Goal: Task Accomplishment & Management: Manage account settings

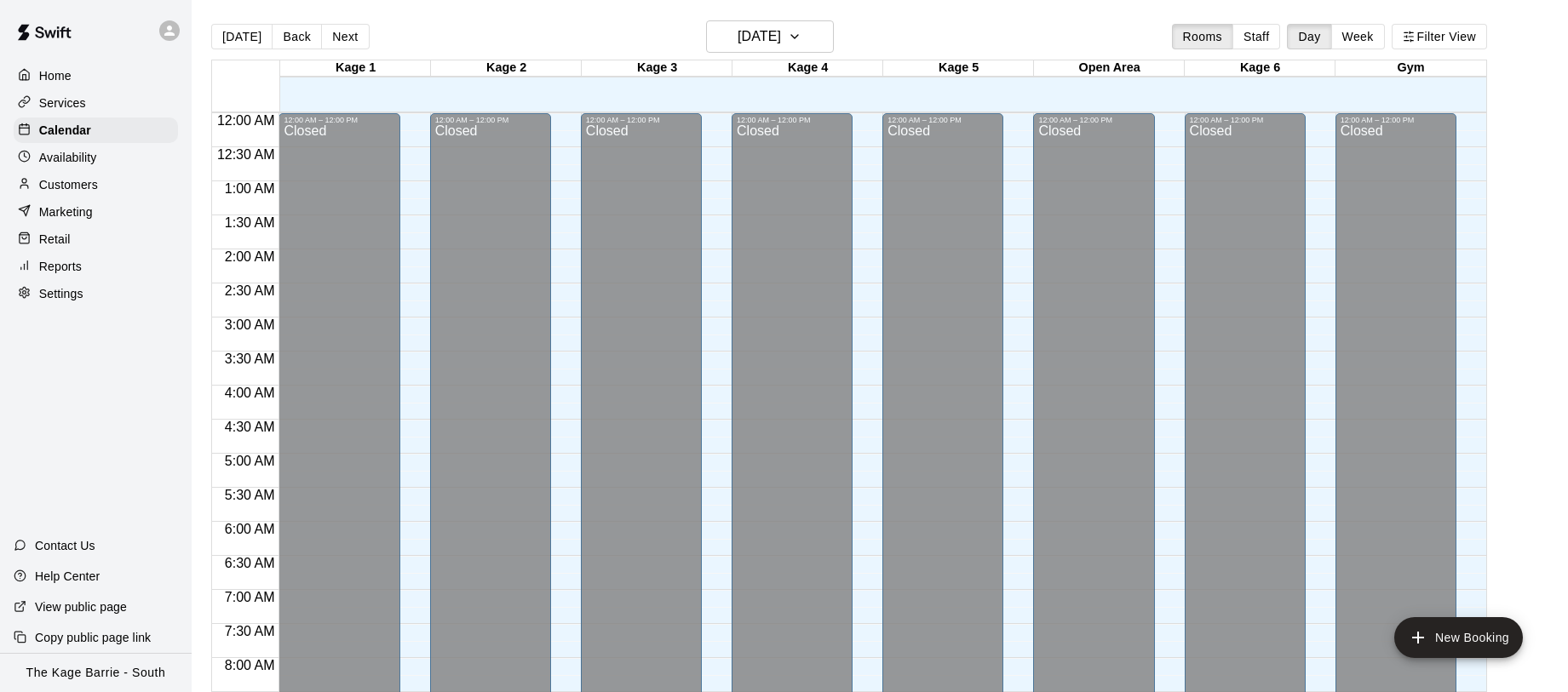
scroll to position [876, 0]
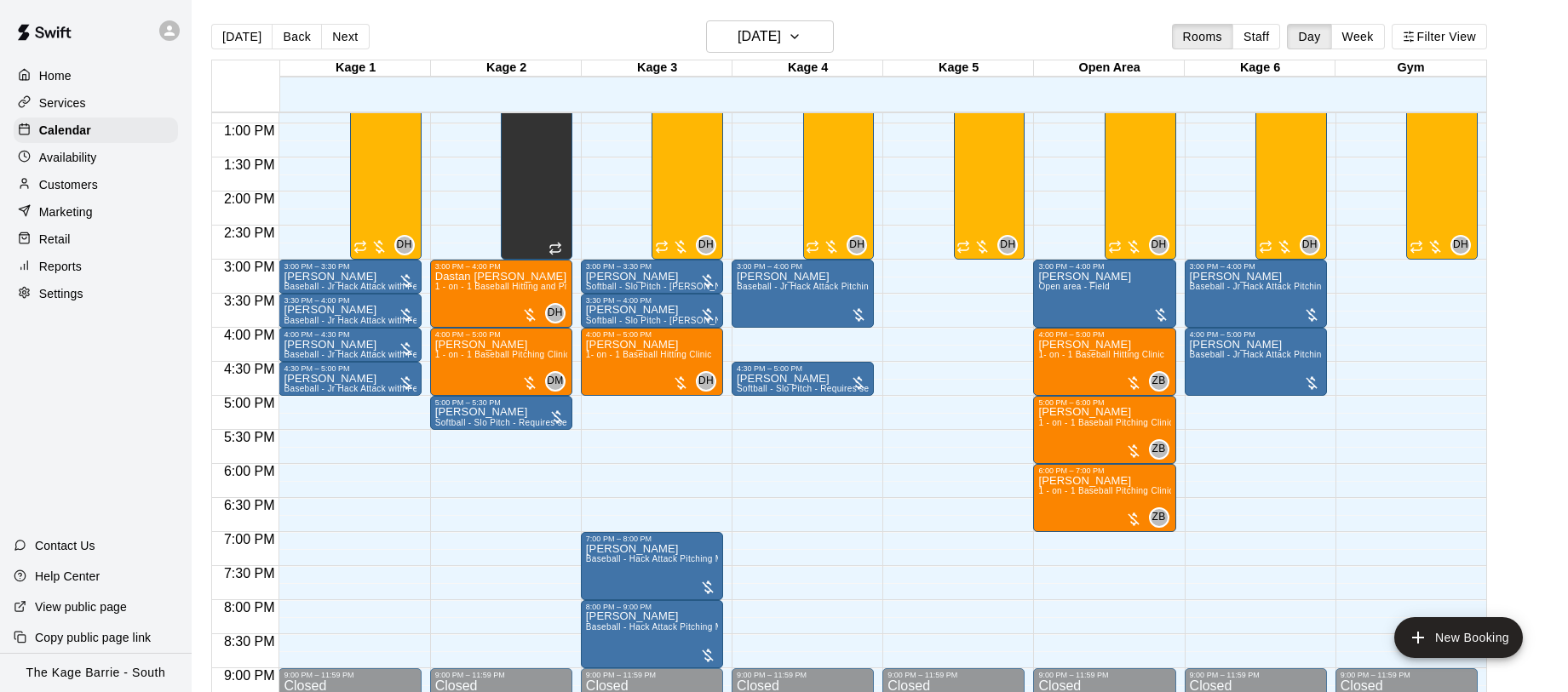
click at [78, 295] on p "Settings" at bounding box center [61, 294] width 44 height 17
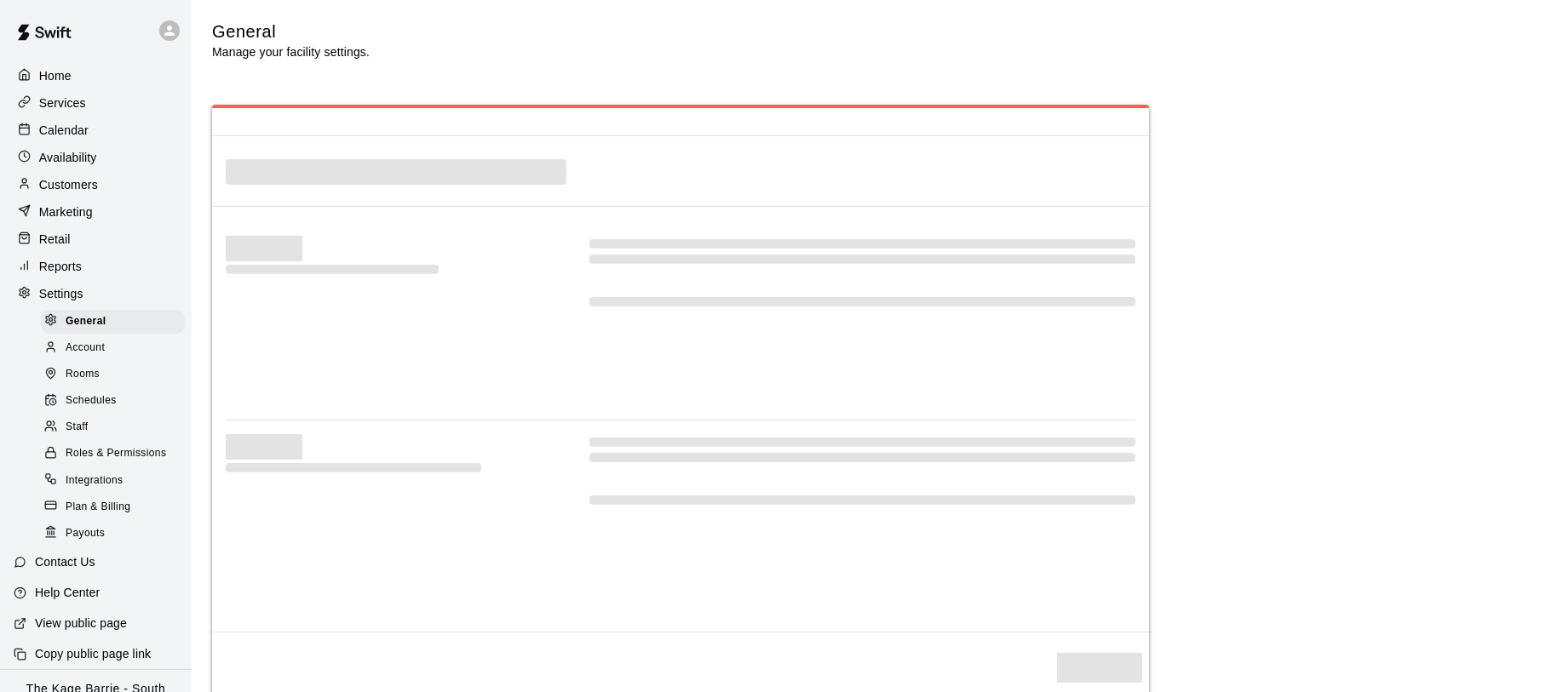
select select "**"
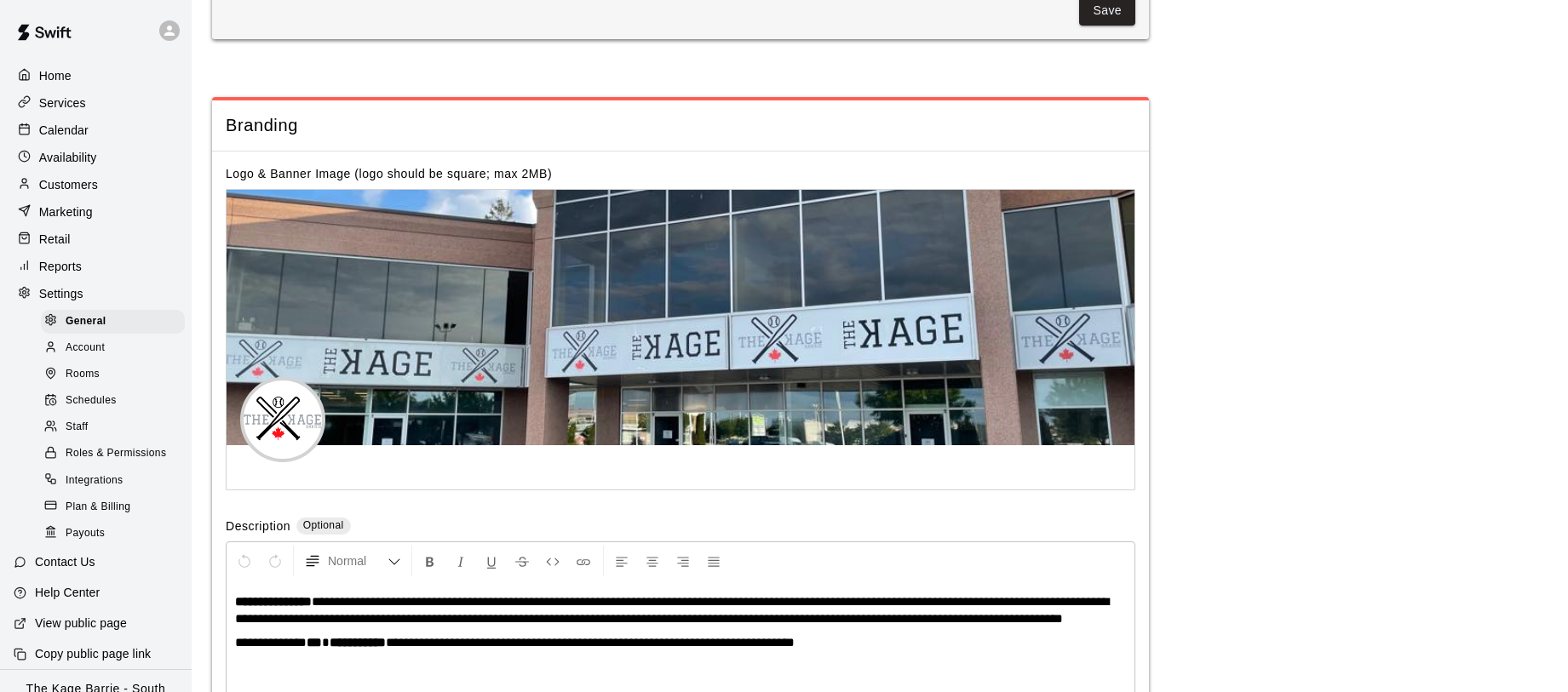
scroll to position [3165, 0]
click at [87, 124] on p "Calendar" at bounding box center [64, 130] width 50 height 17
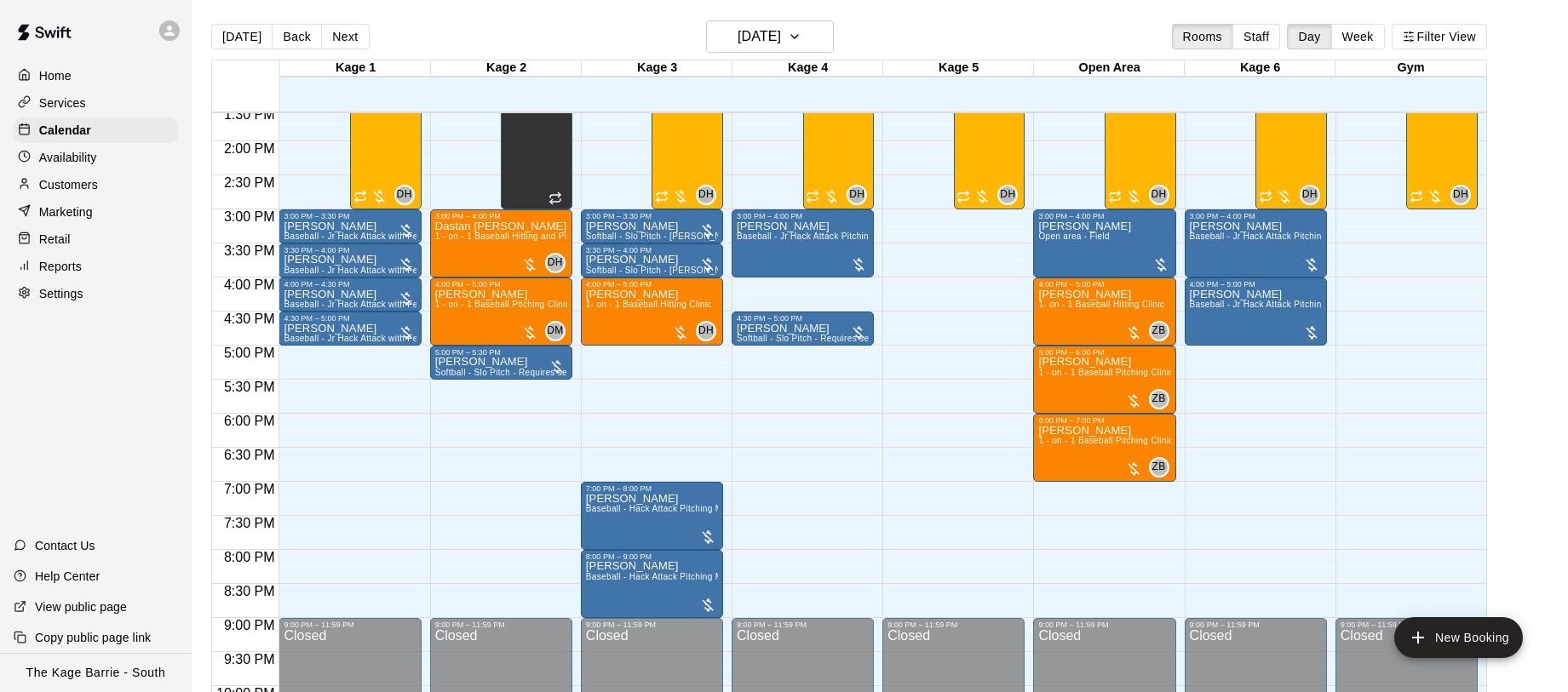
scroll to position [916, 0]
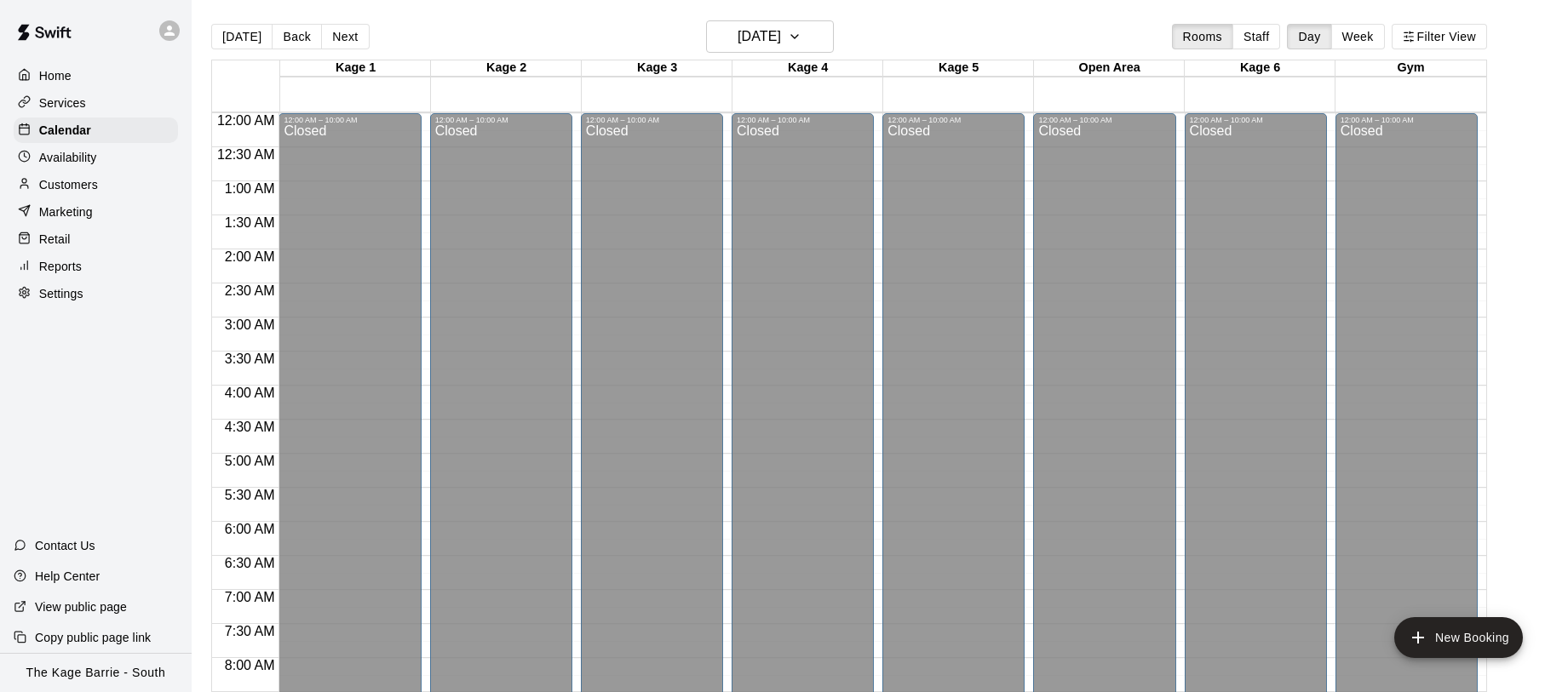
scroll to position [743, 0]
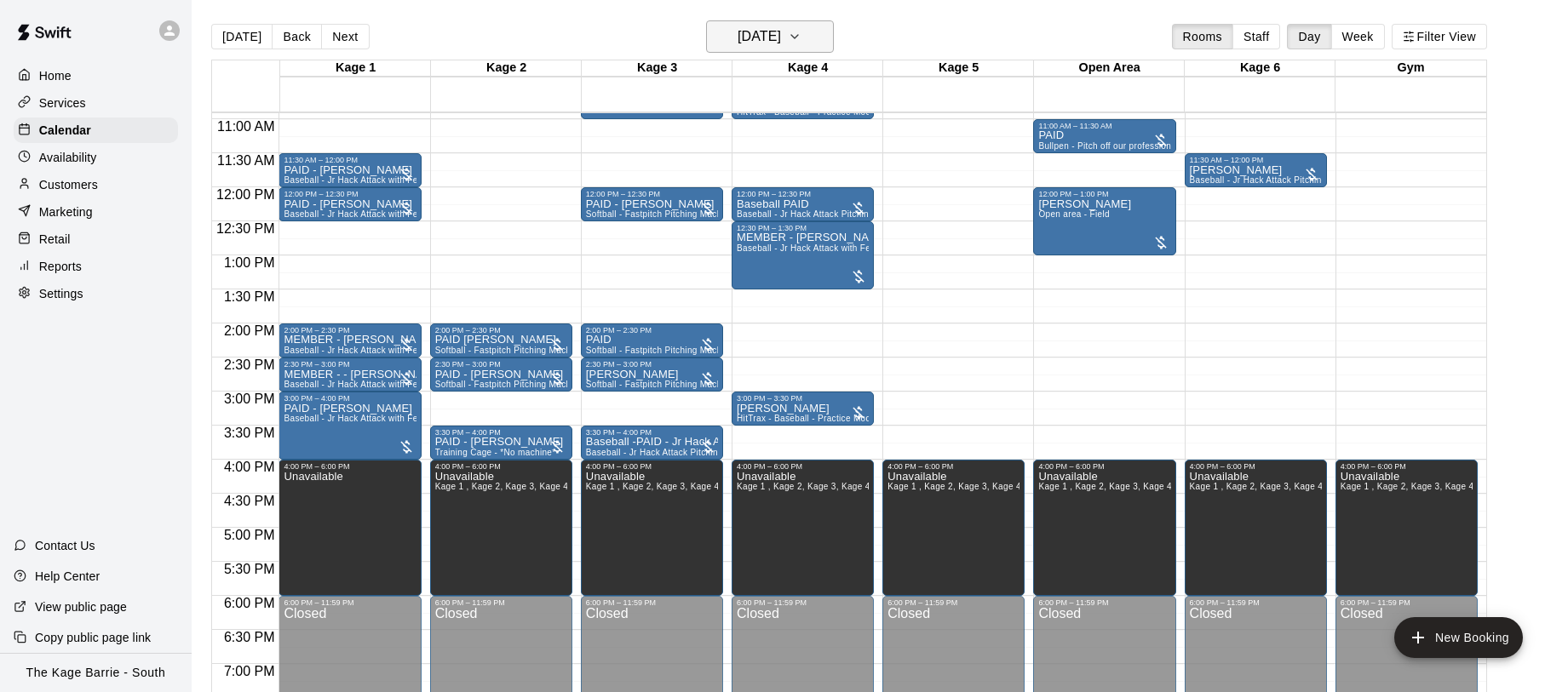
click at [801, 34] on icon "button" at bounding box center [794, 36] width 13 height 20
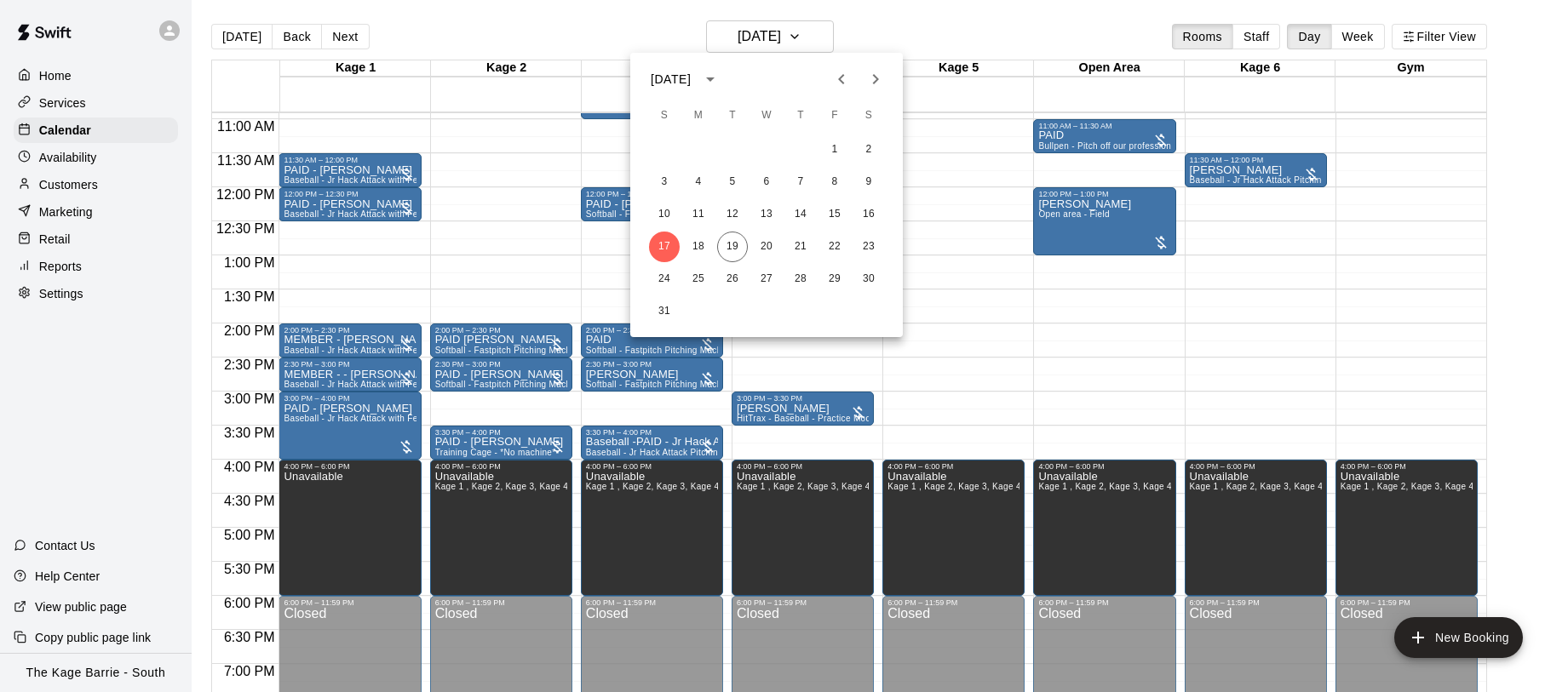
click at [869, 79] on icon "Next month" at bounding box center [875, 79] width 20 height 20
click at [736, 178] on button "9" at bounding box center [732, 182] width 31 height 31
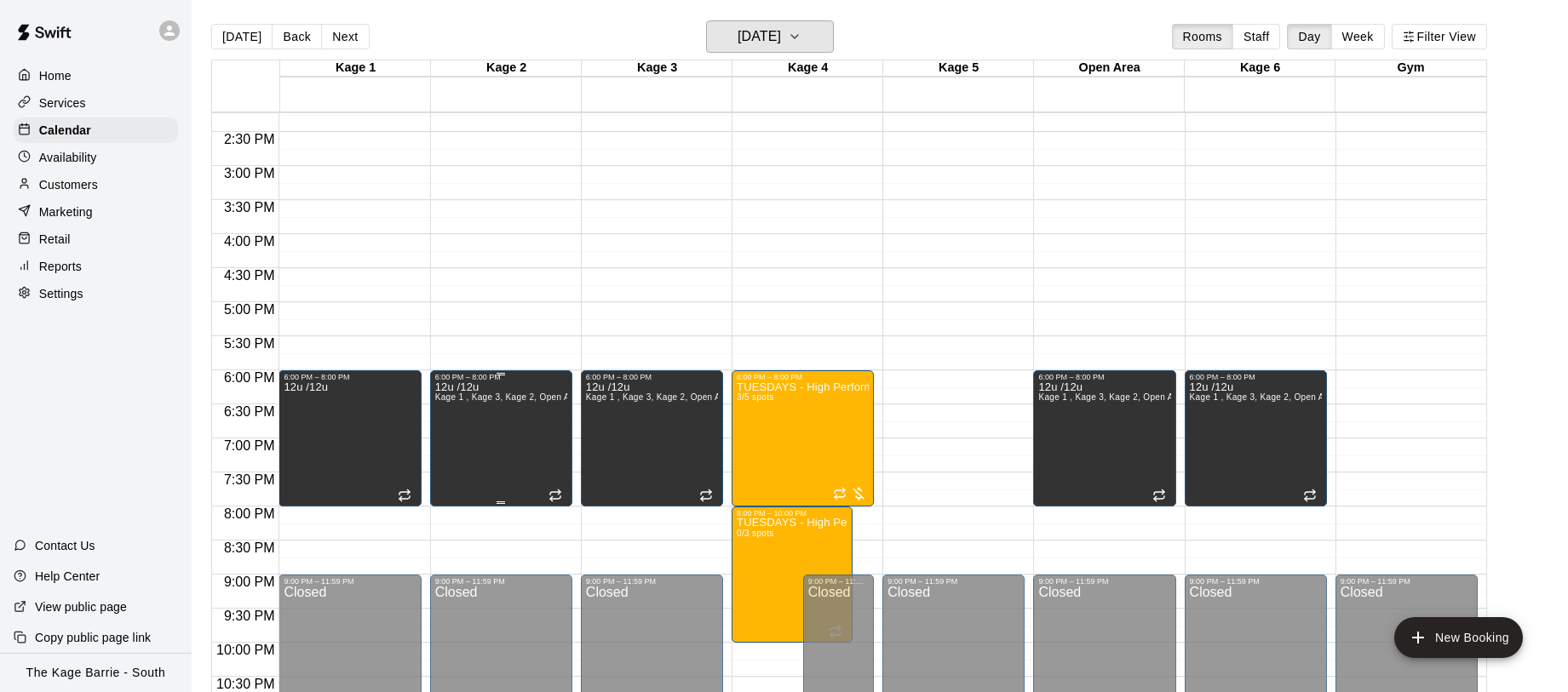
scroll to position [948, 0]
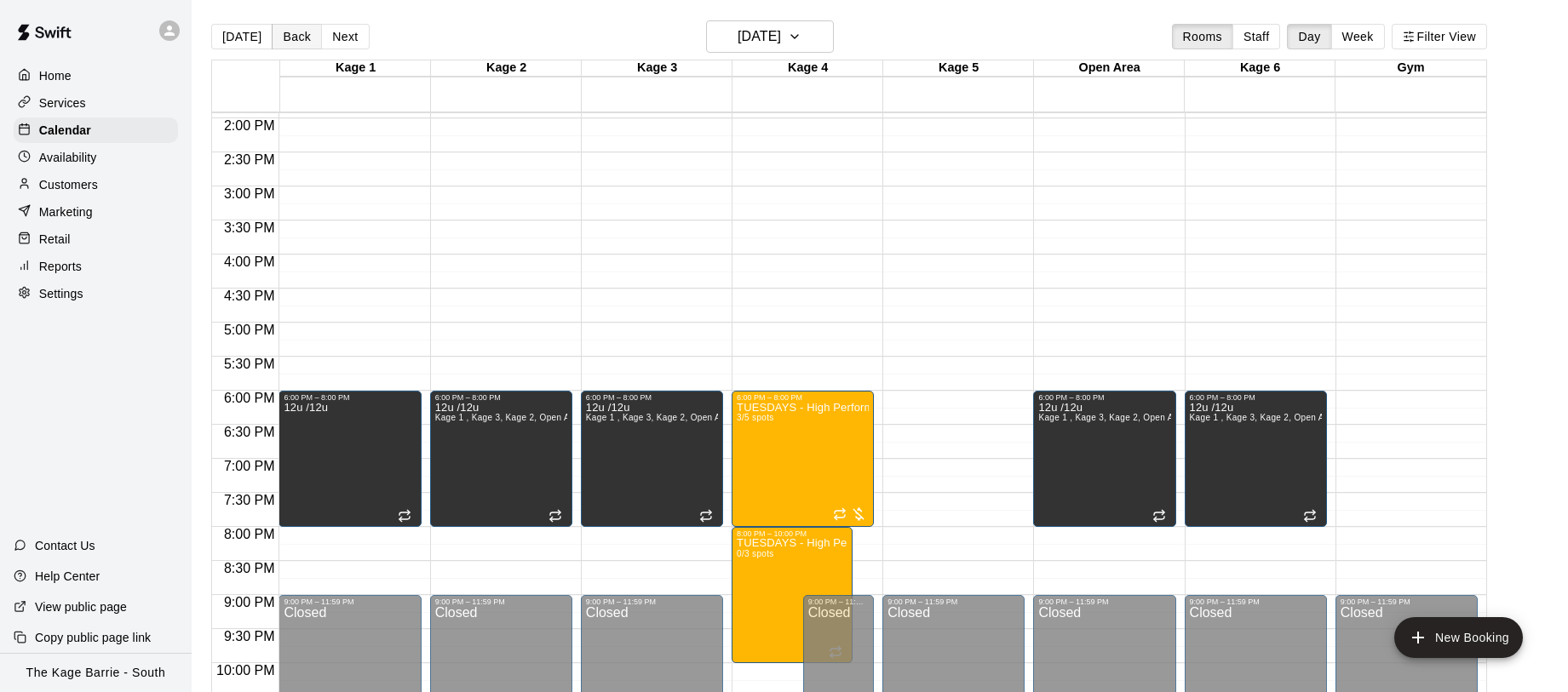
click at [295, 37] on button "Back" at bounding box center [296, 36] width 51 height 26
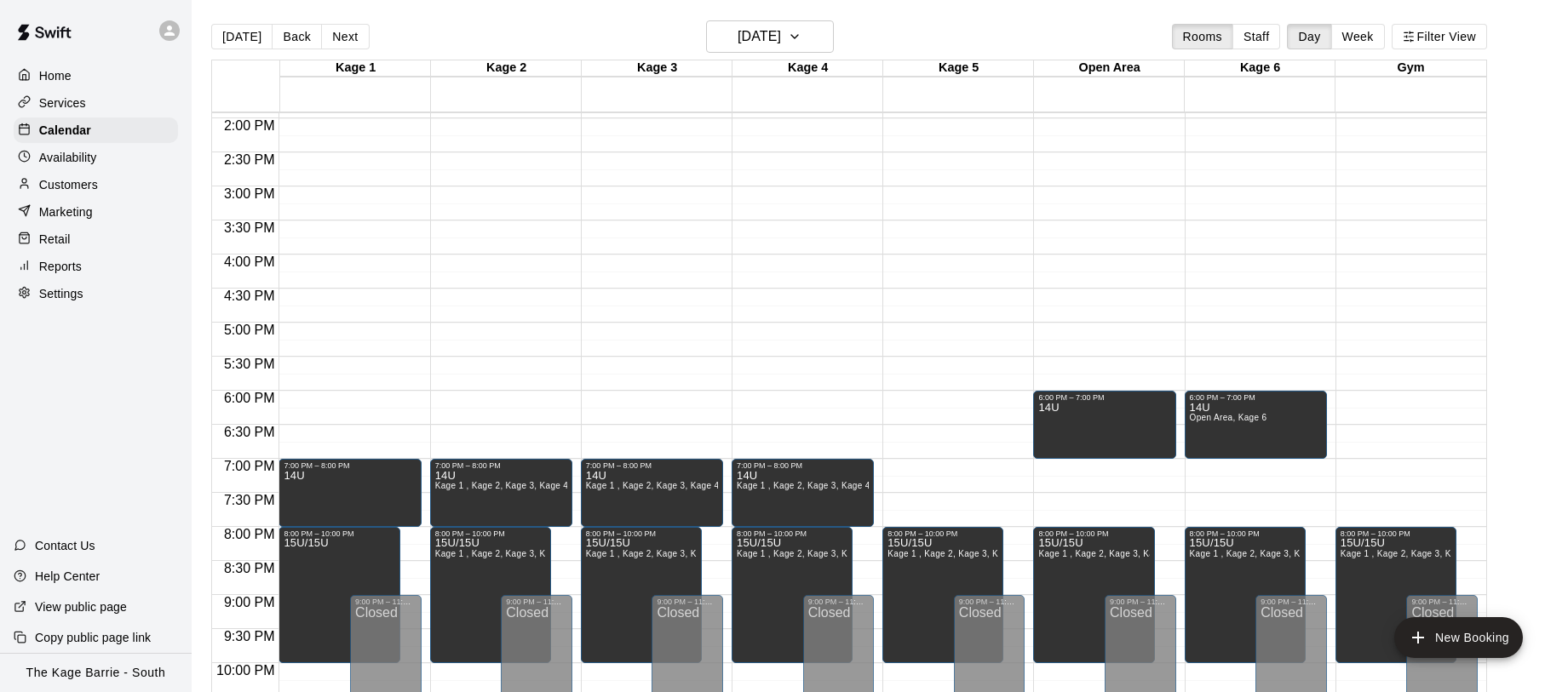
scroll to position [28, 0]
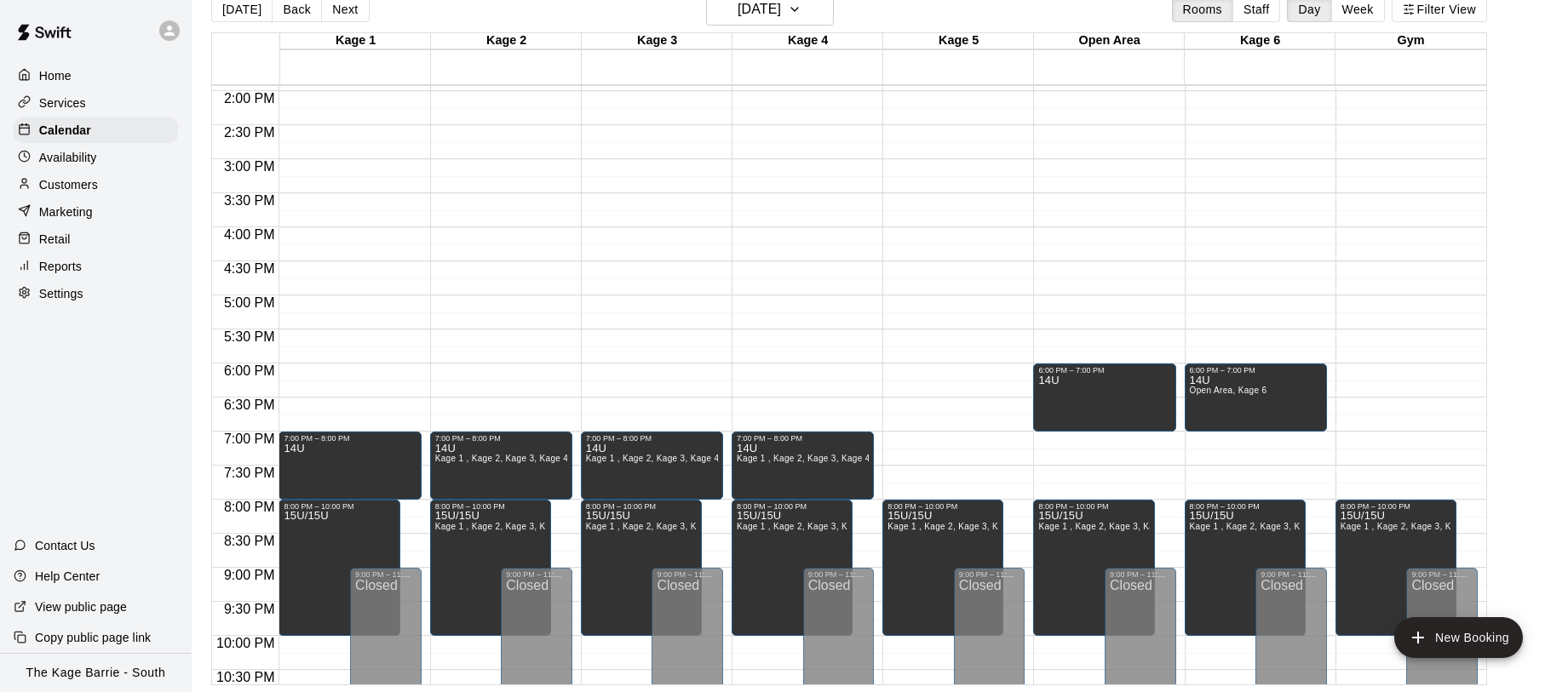
click at [355, 14] on button "Next" at bounding box center [345, 9] width 48 height 26
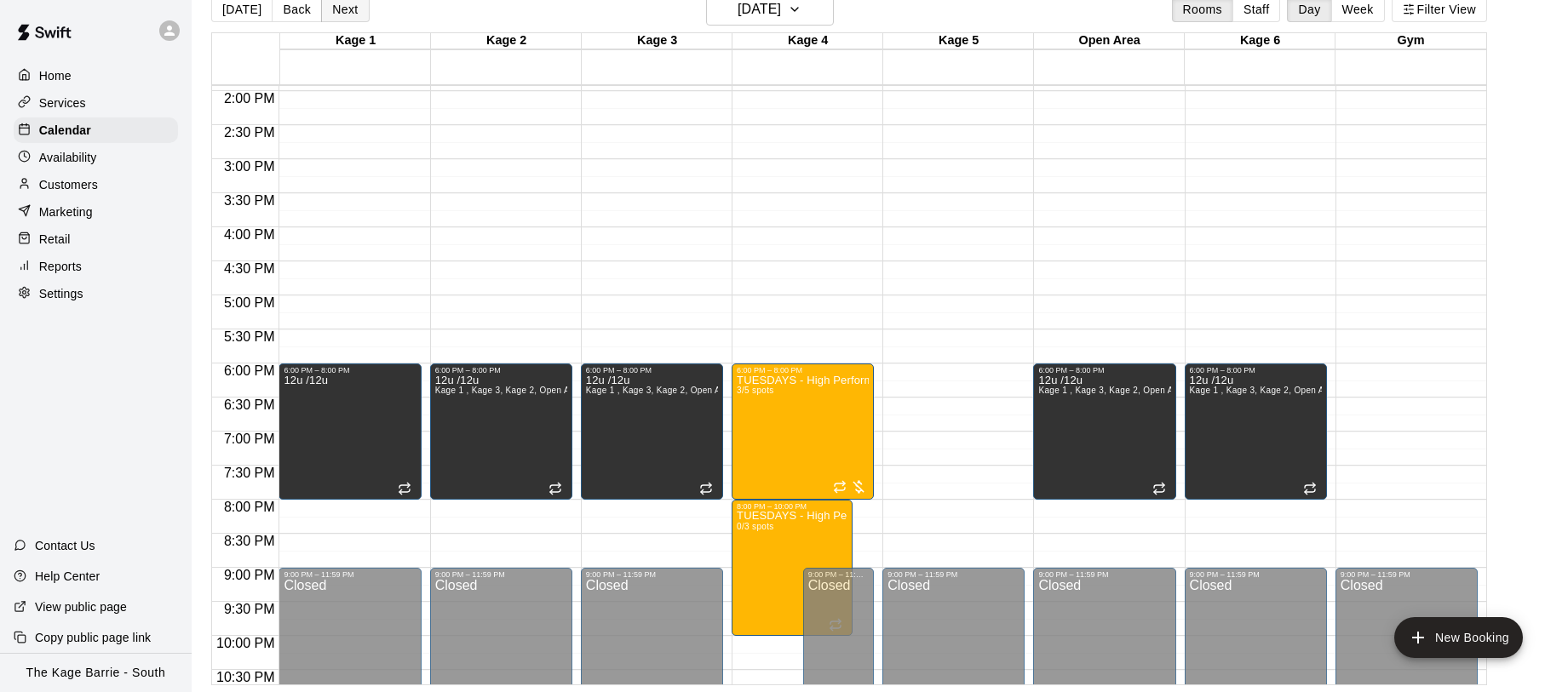
click at [350, 7] on button "Next" at bounding box center [345, 9] width 48 height 26
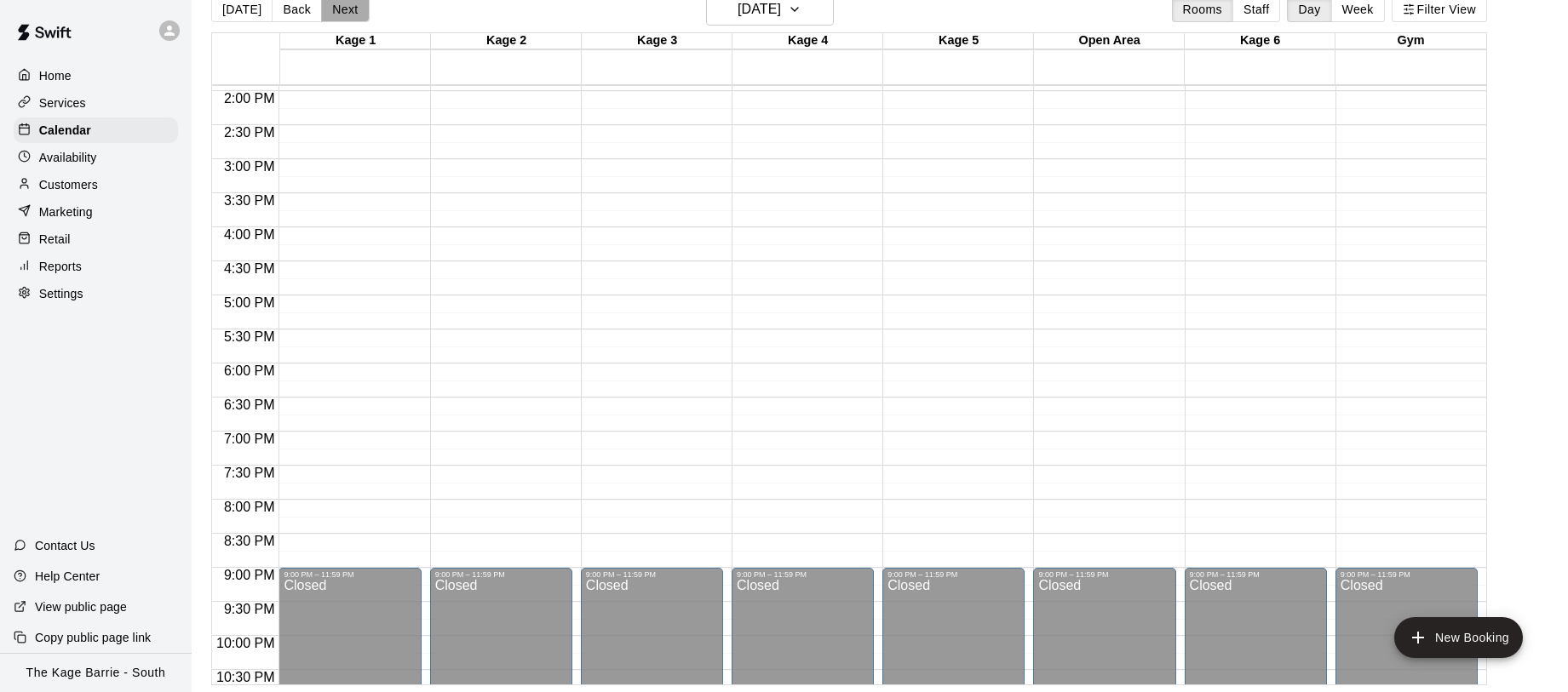
click at [348, 8] on button "Next" at bounding box center [345, 9] width 48 height 26
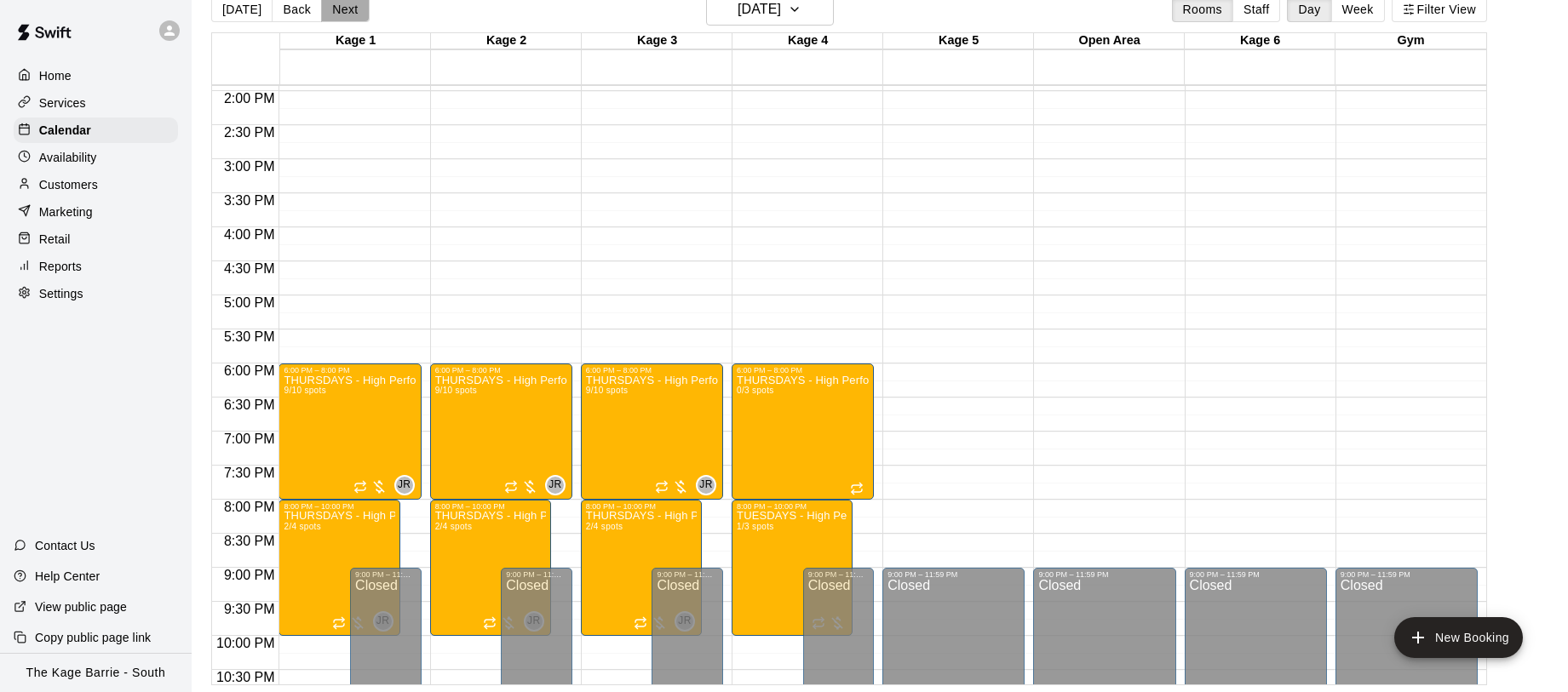
click at [355, 11] on button "Next" at bounding box center [345, 9] width 48 height 26
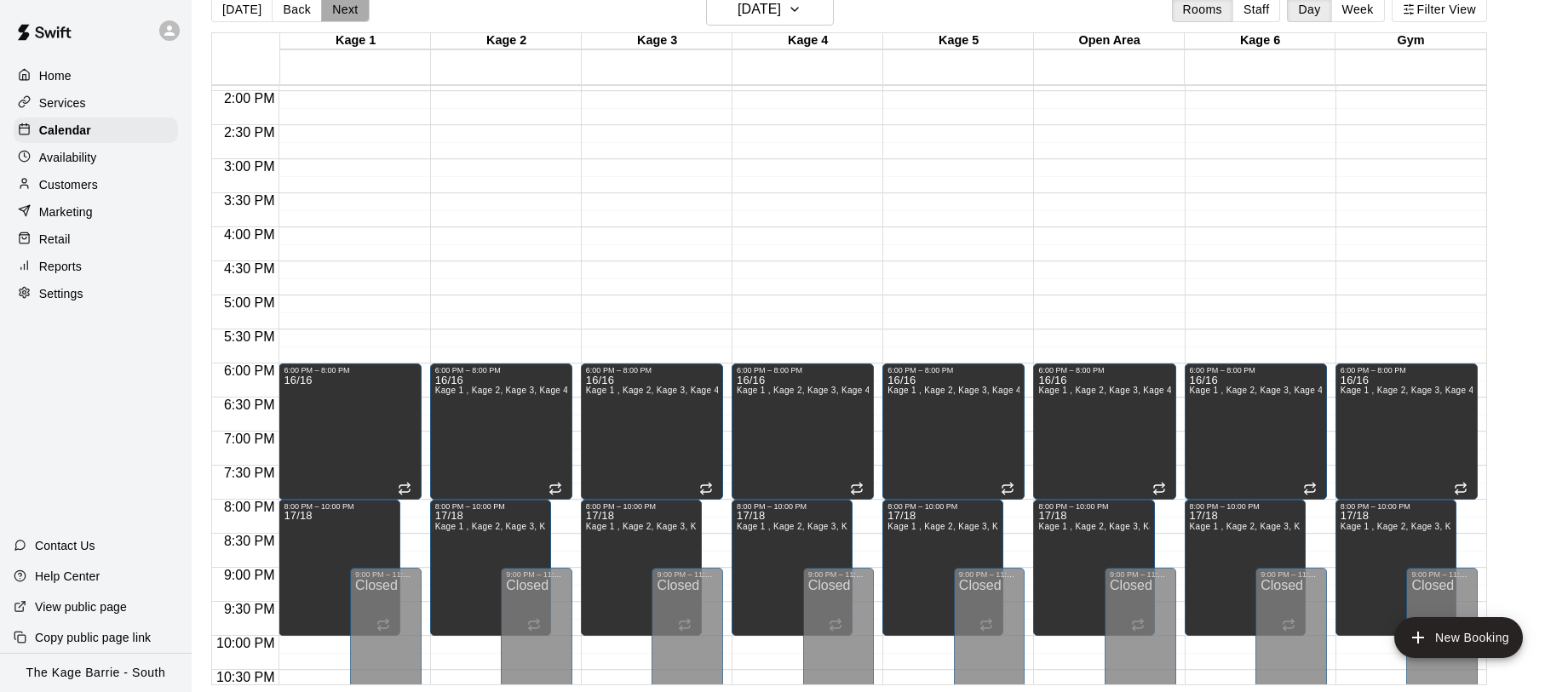
click at [346, 11] on button "Next" at bounding box center [345, 9] width 48 height 26
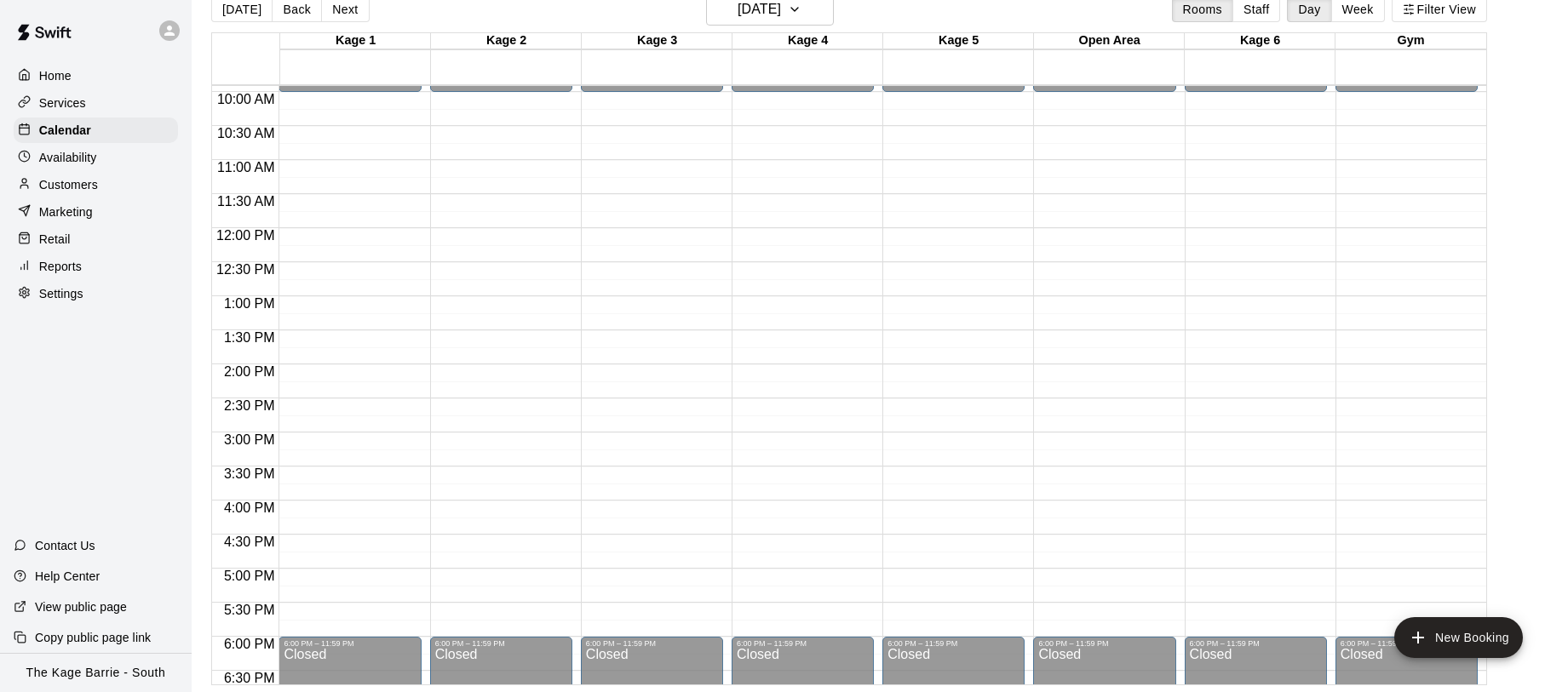
scroll to position [560, 0]
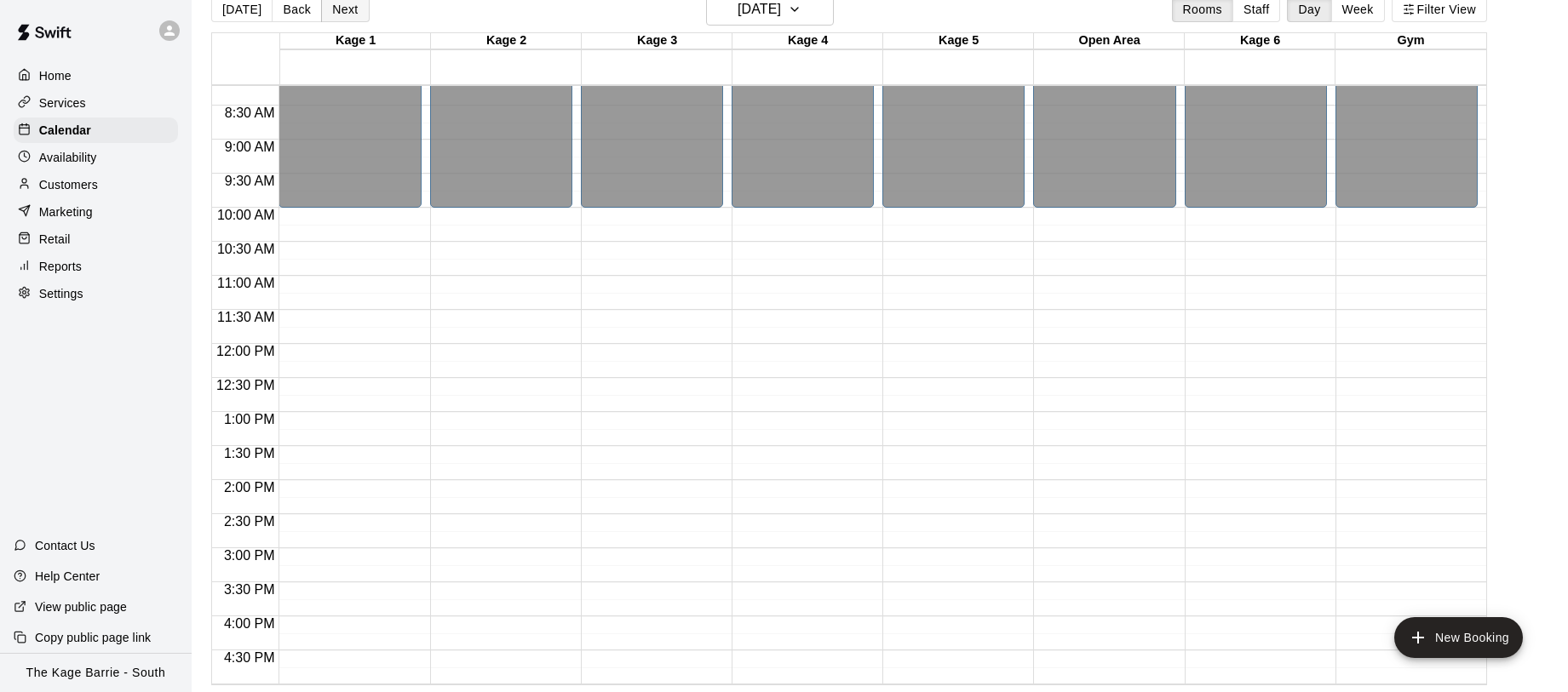
click at [346, 11] on button "Next" at bounding box center [345, 9] width 48 height 26
click at [254, 12] on button "[DATE]" at bounding box center [241, 9] width 61 height 26
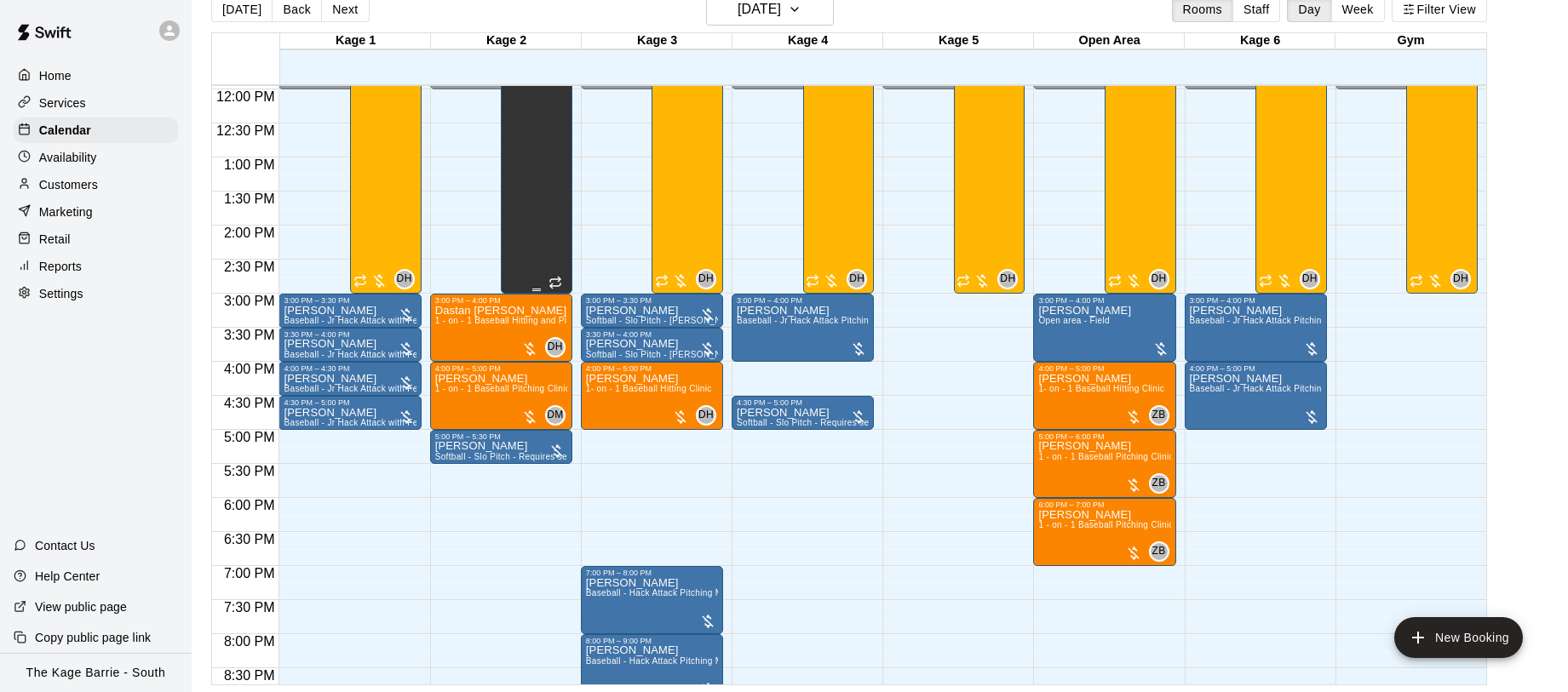
scroll to position [801, 0]
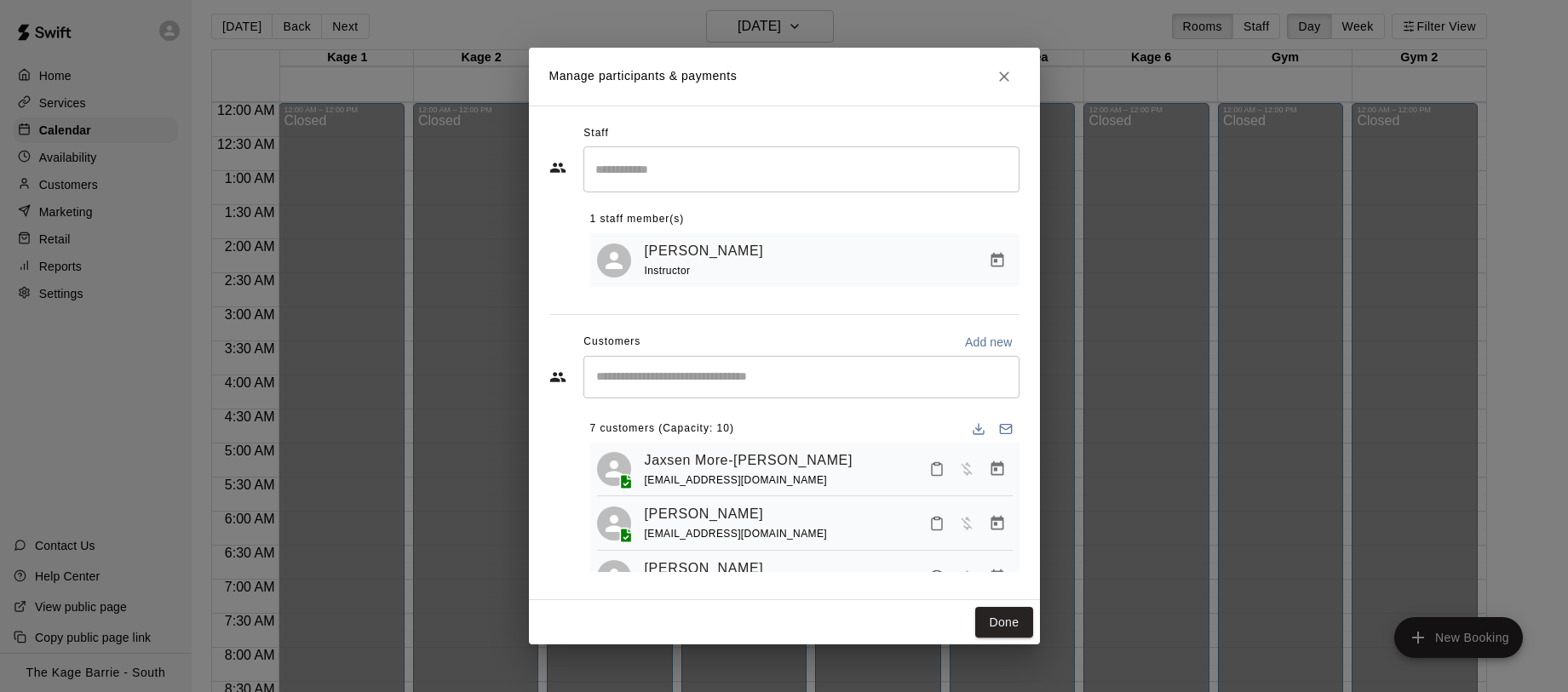
scroll to position [263, 0]
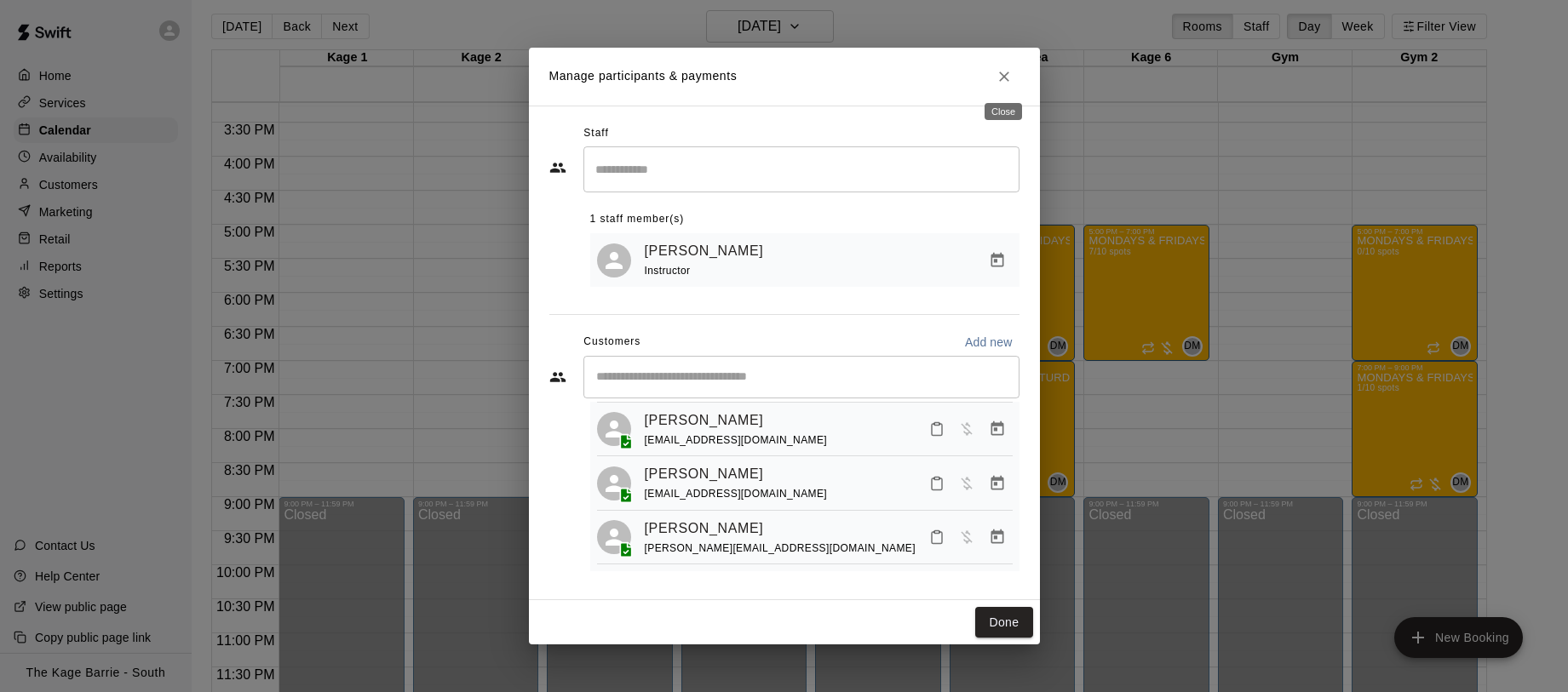
click at [1004, 83] on icon "Close" at bounding box center [1004, 76] width 17 height 17
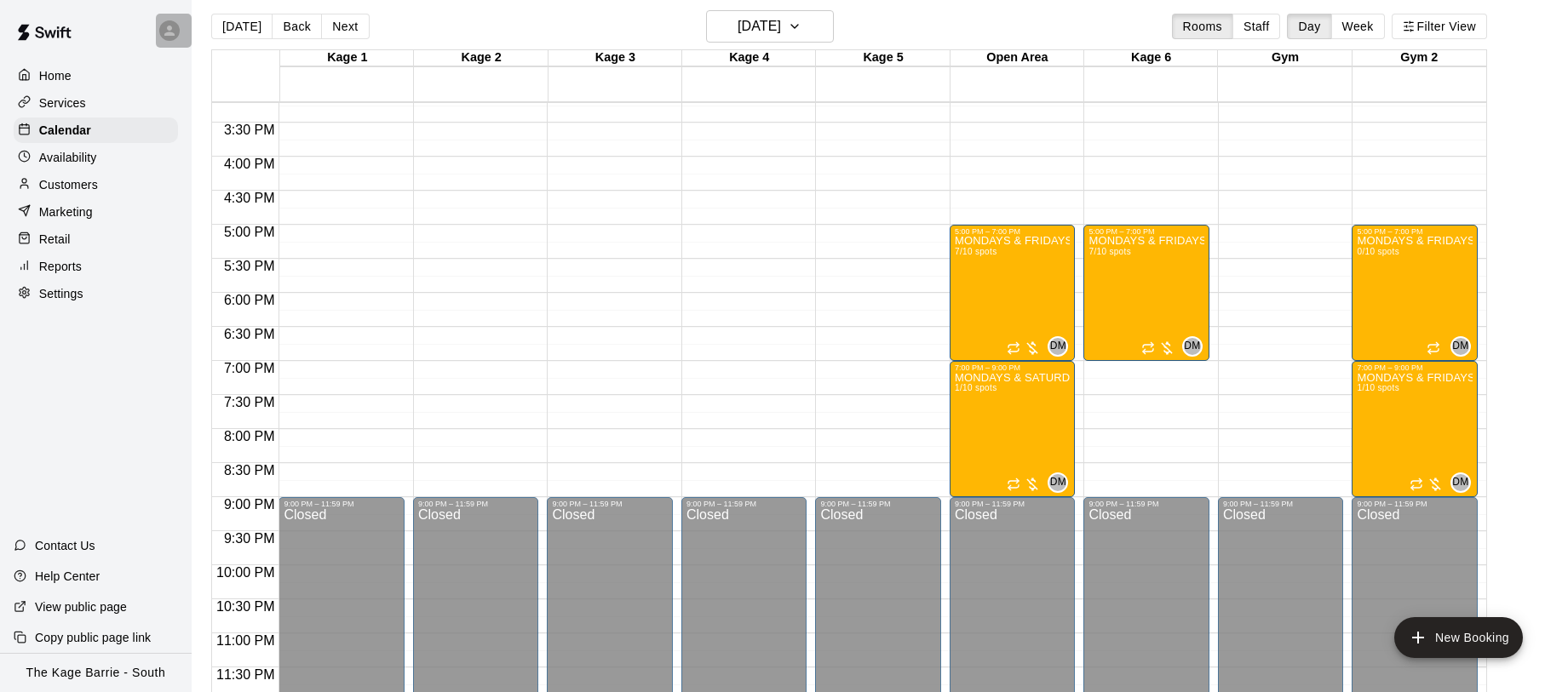
click at [174, 35] on icon at bounding box center [169, 30] width 15 height 15
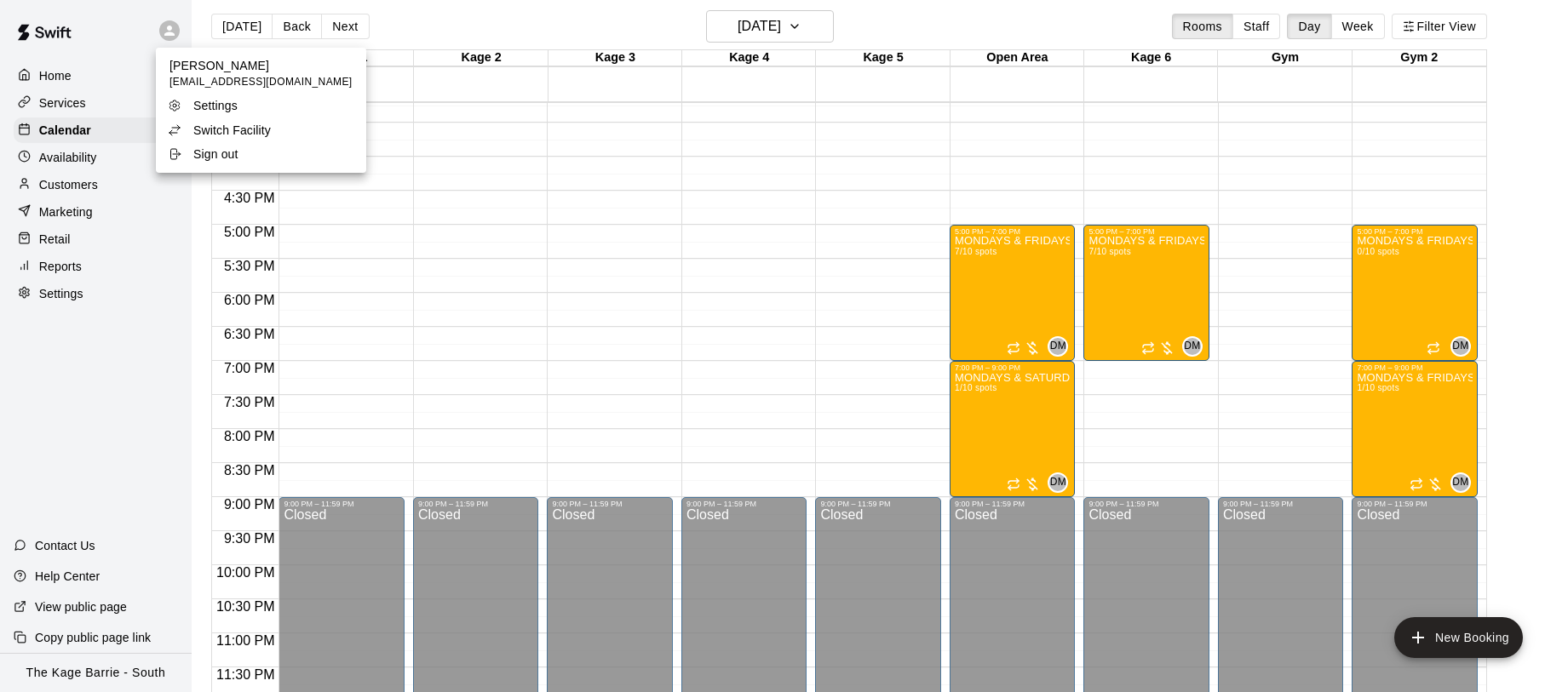
click at [274, 129] on div "Switch Facility" at bounding box center [223, 130] width 111 height 17
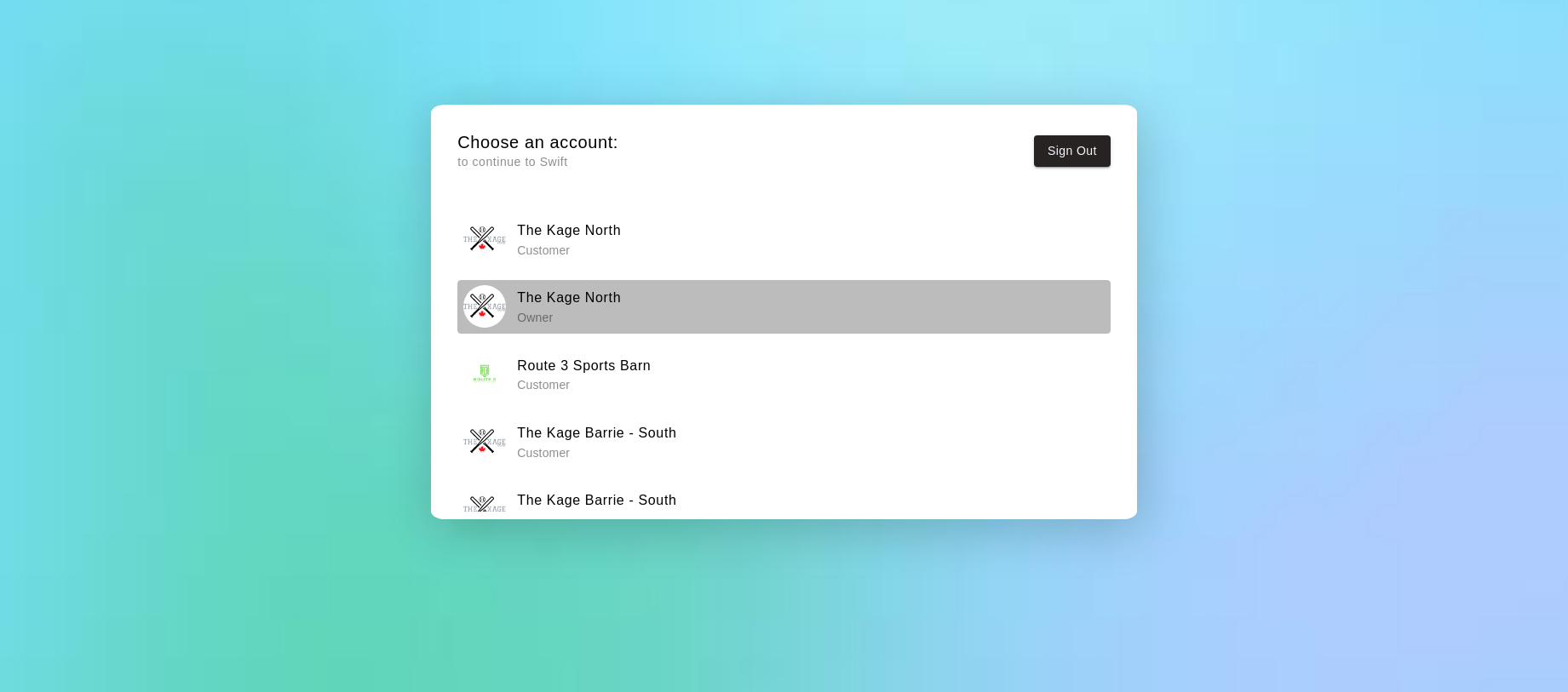
click at [623, 295] on div "The Kage North Owner" at bounding box center [784, 307] width 642 height 43
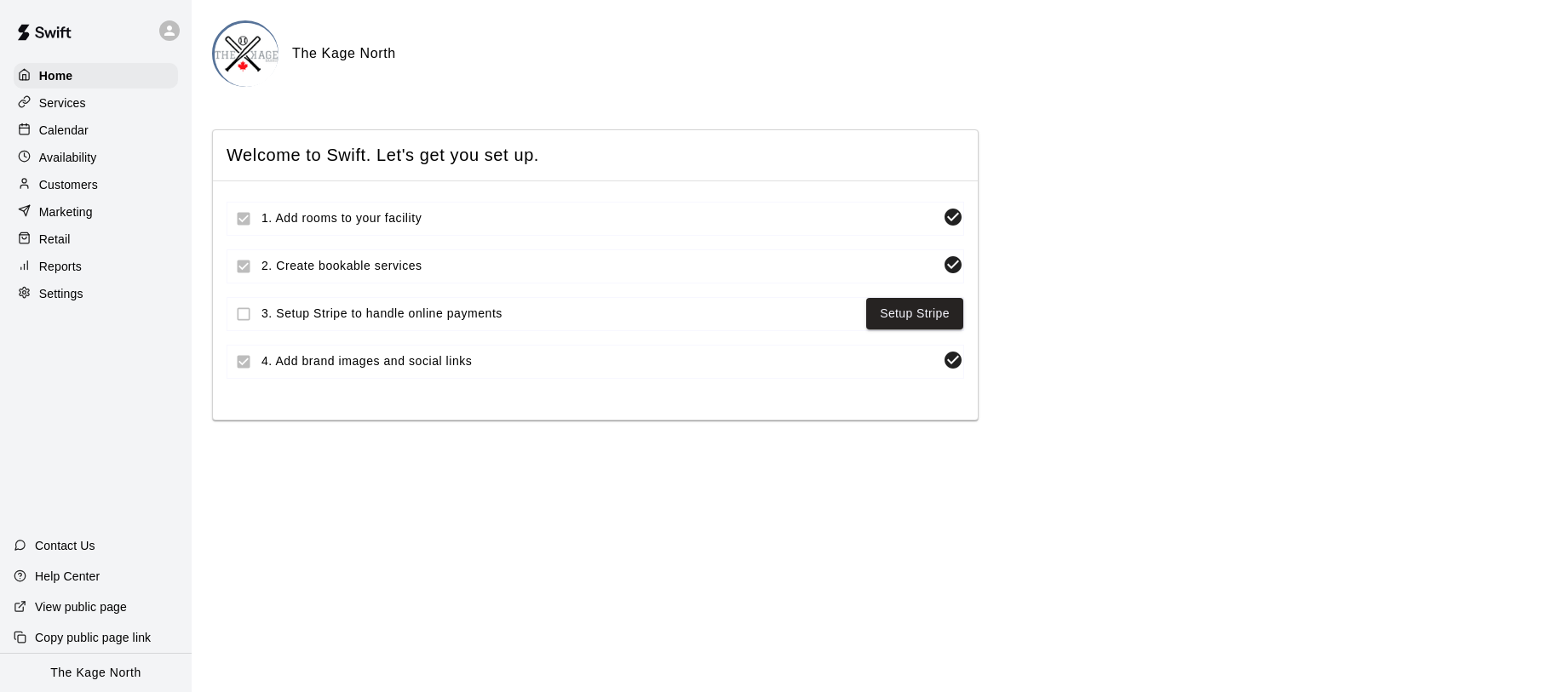
click at [117, 138] on div "Calendar" at bounding box center [95, 130] width 164 height 26
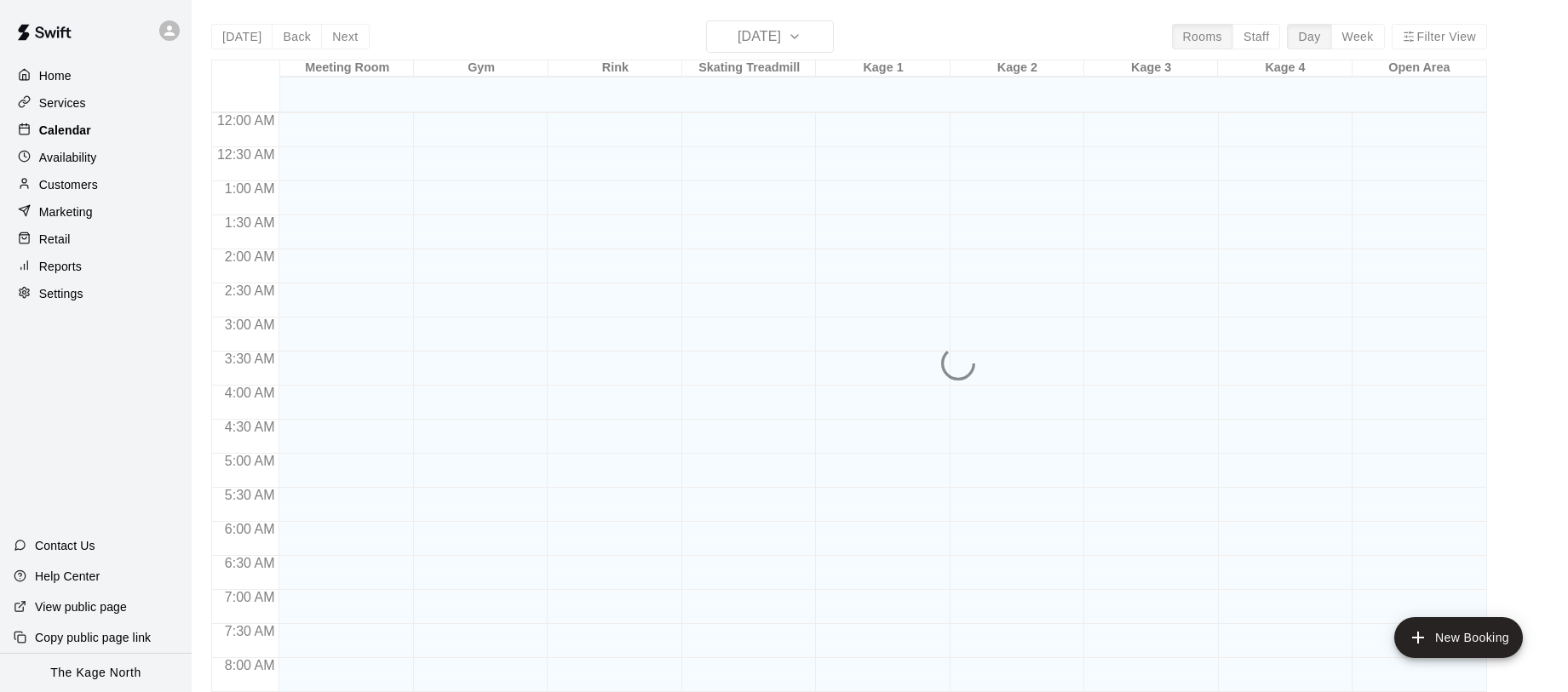
scroll to position [808, 0]
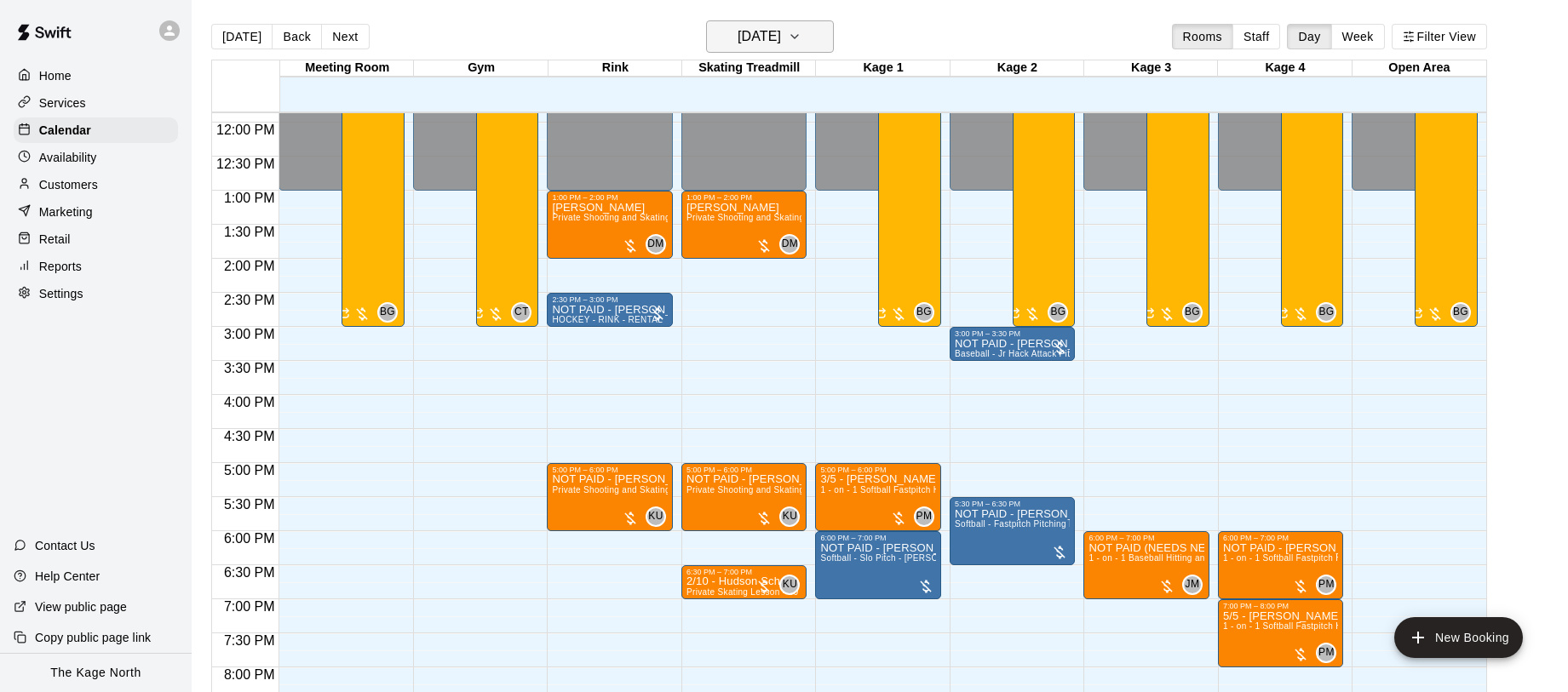
click at [801, 39] on icon "button" at bounding box center [794, 36] width 13 height 20
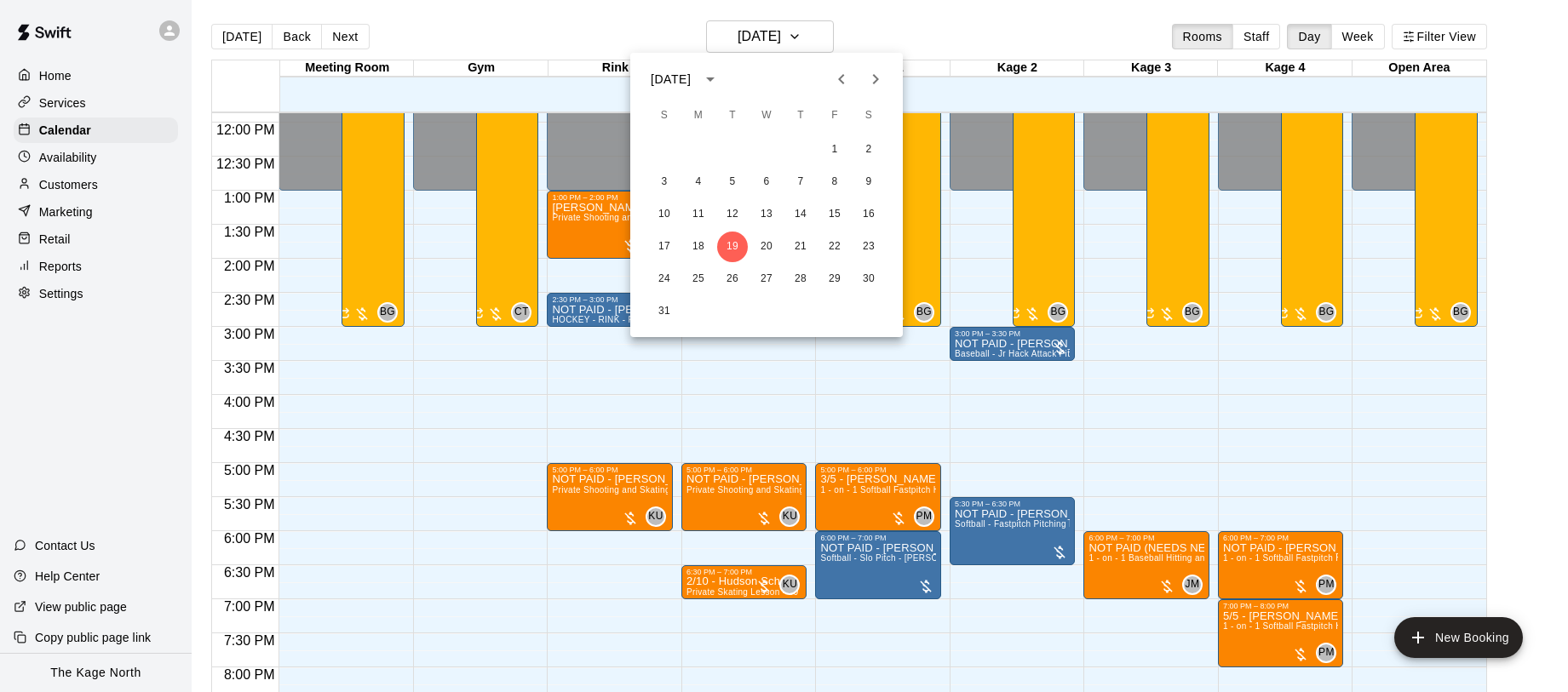
click at [873, 76] on icon "Next month" at bounding box center [875, 79] width 20 height 20
click at [870, 178] on button "13" at bounding box center [869, 182] width 31 height 31
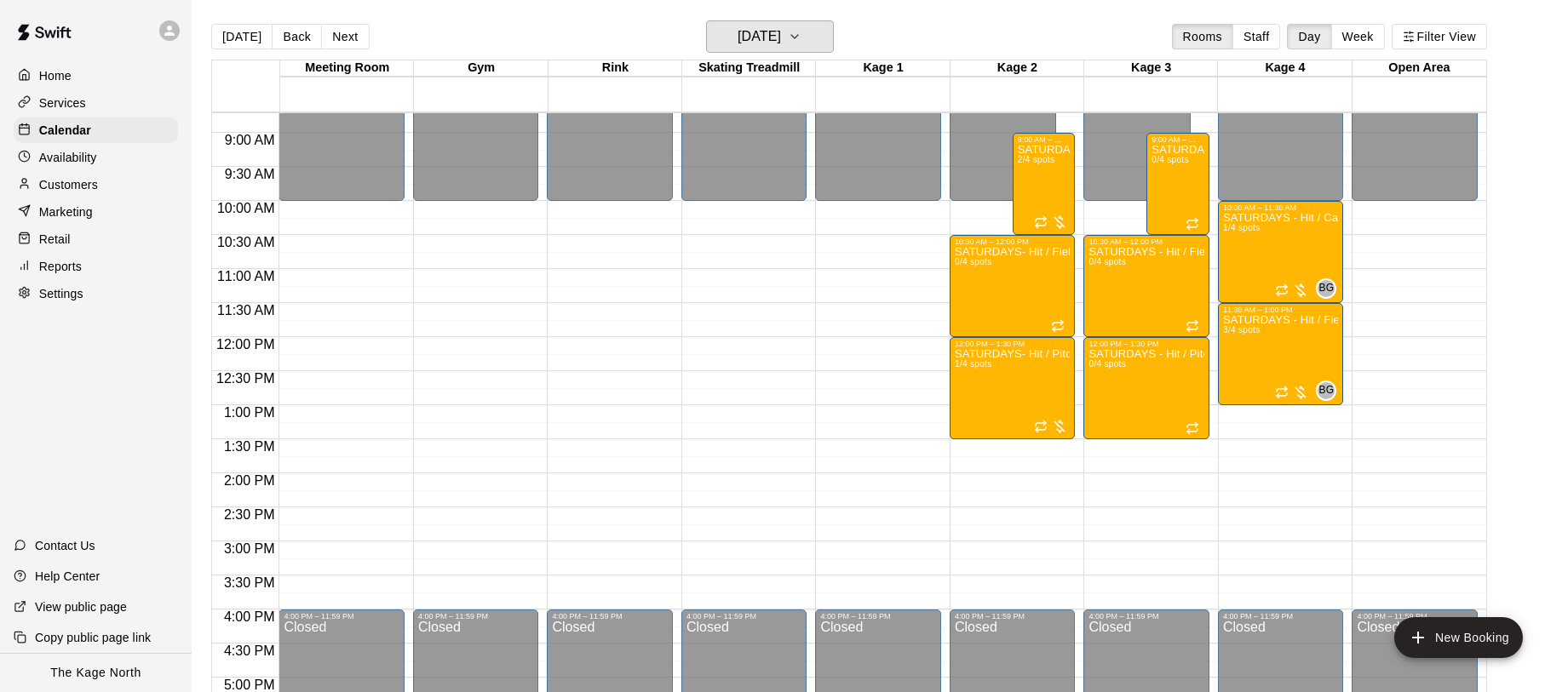
scroll to position [598, 0]
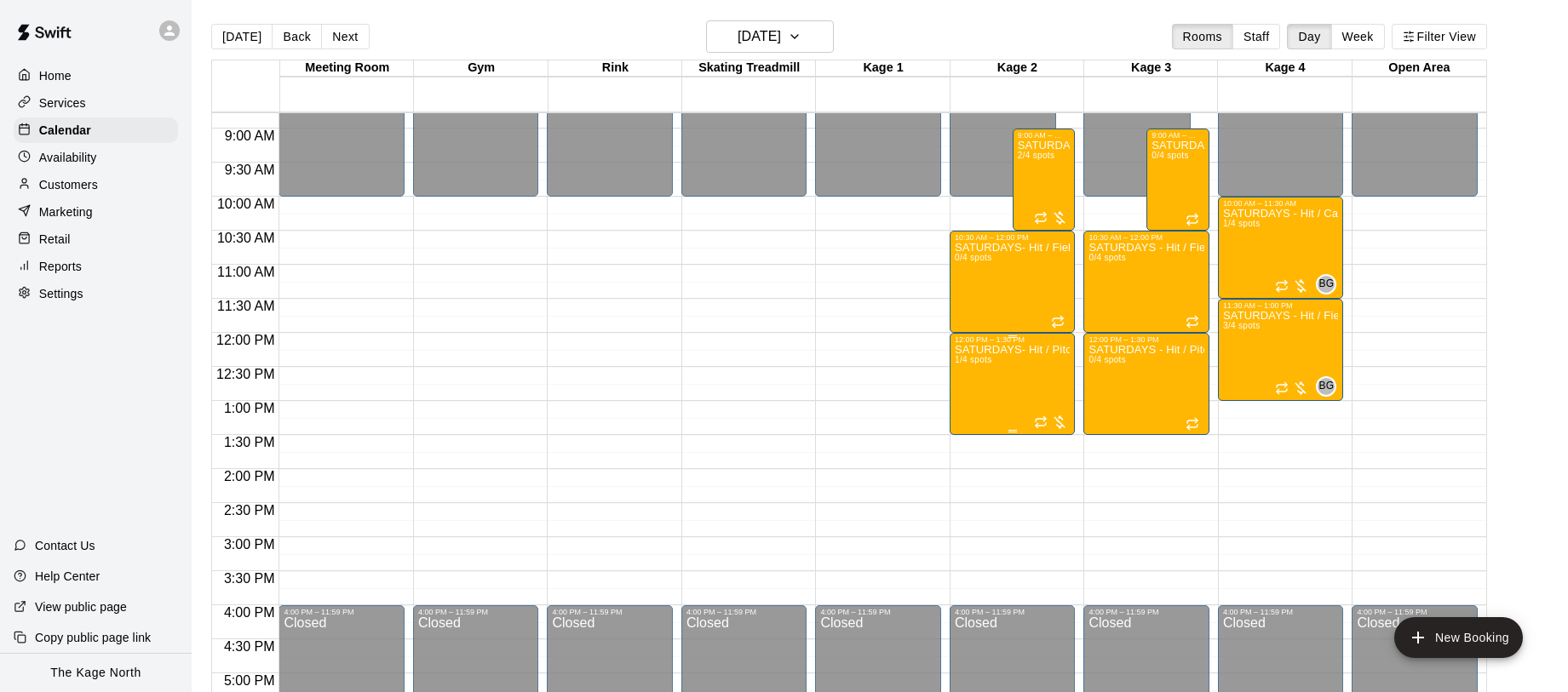
click at [986, 384] on div "SATURDAYS- Hit / Pitch - Baseball Program - 10U-11U 1/4 spots" at bounding box center [1013, 690] width 116 height 692
click at [974, 396] on img "edit" at bounding box center [972, 402] width 20 height 20
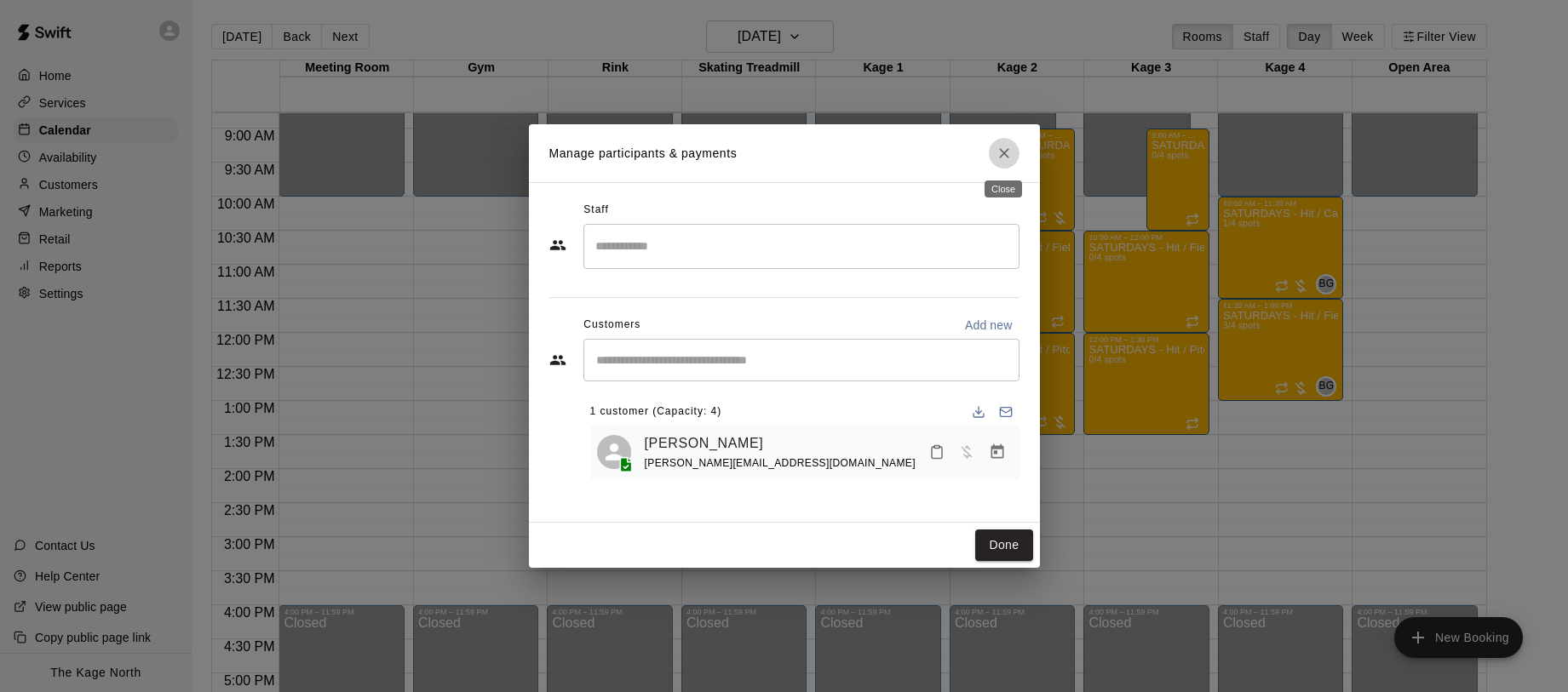
click at [1012, 156] on button "Close" at bounding box center [1004, 153] width 31 height 31
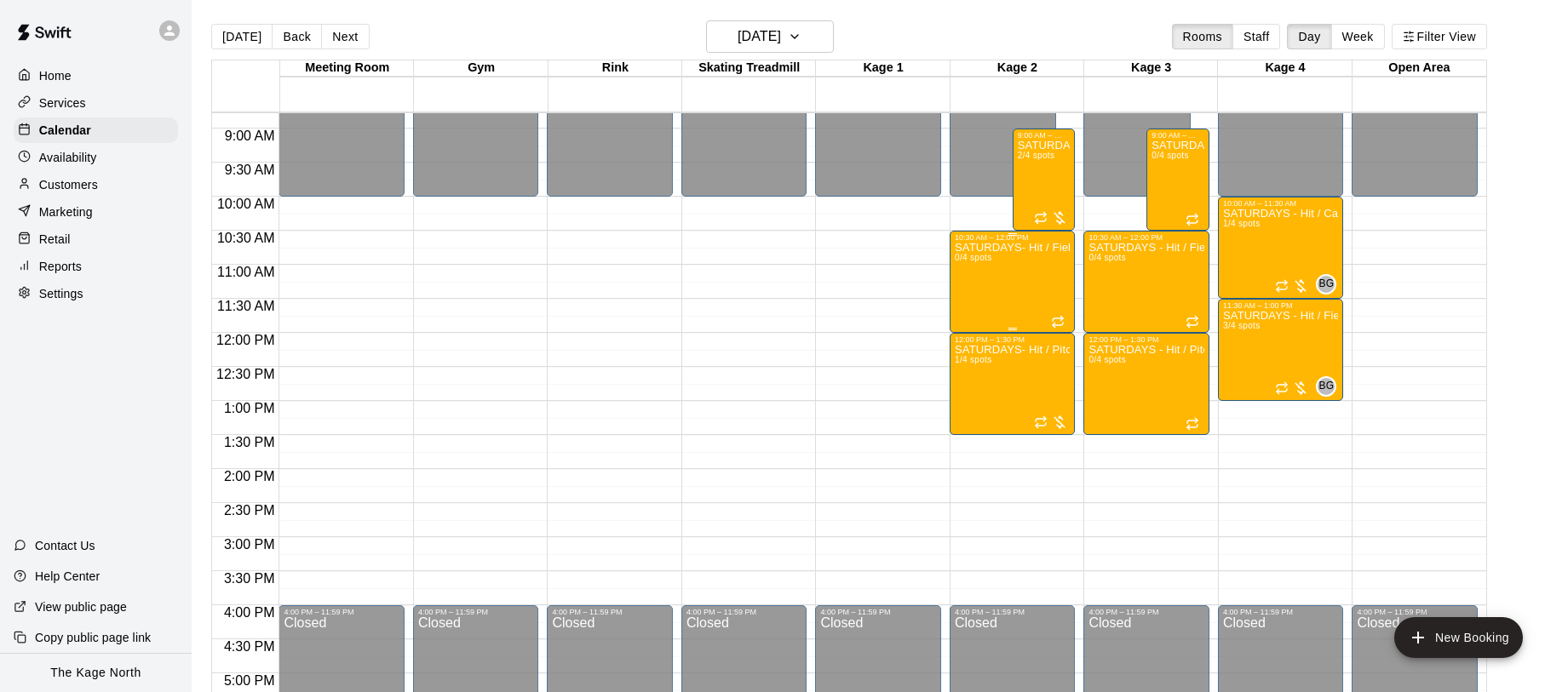
click at [995, 276] on div "SATURDAYS- Hit / Field / Throw - Baseball Program - 12U-13U 0/4 spots" at bounding box center [1013, 588] width 116 height 692
click at [967, 298] on img "edit" at bounding box center [972, 300] width 20 height 20
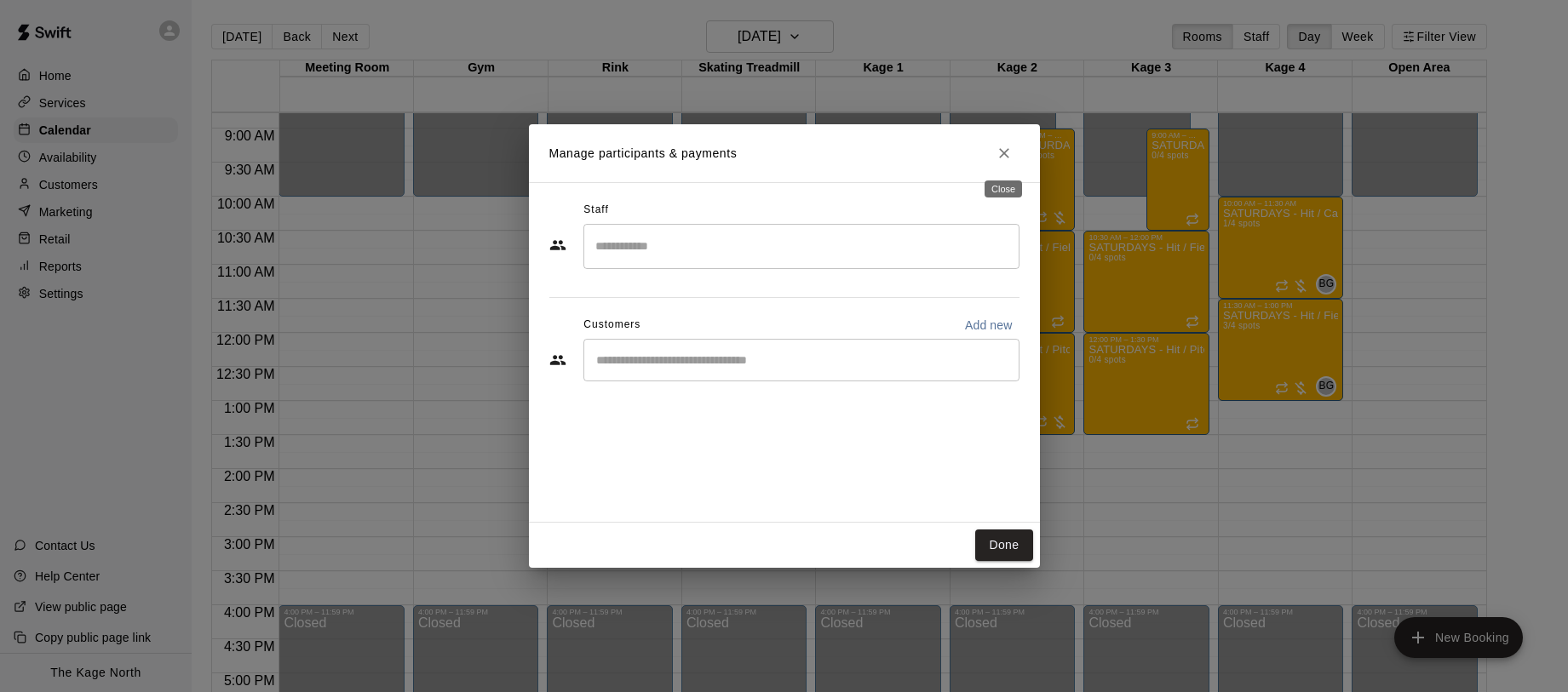
click at [1001, 156] on icon "Close" at bounding box center [1004, 153] width 17 height 17
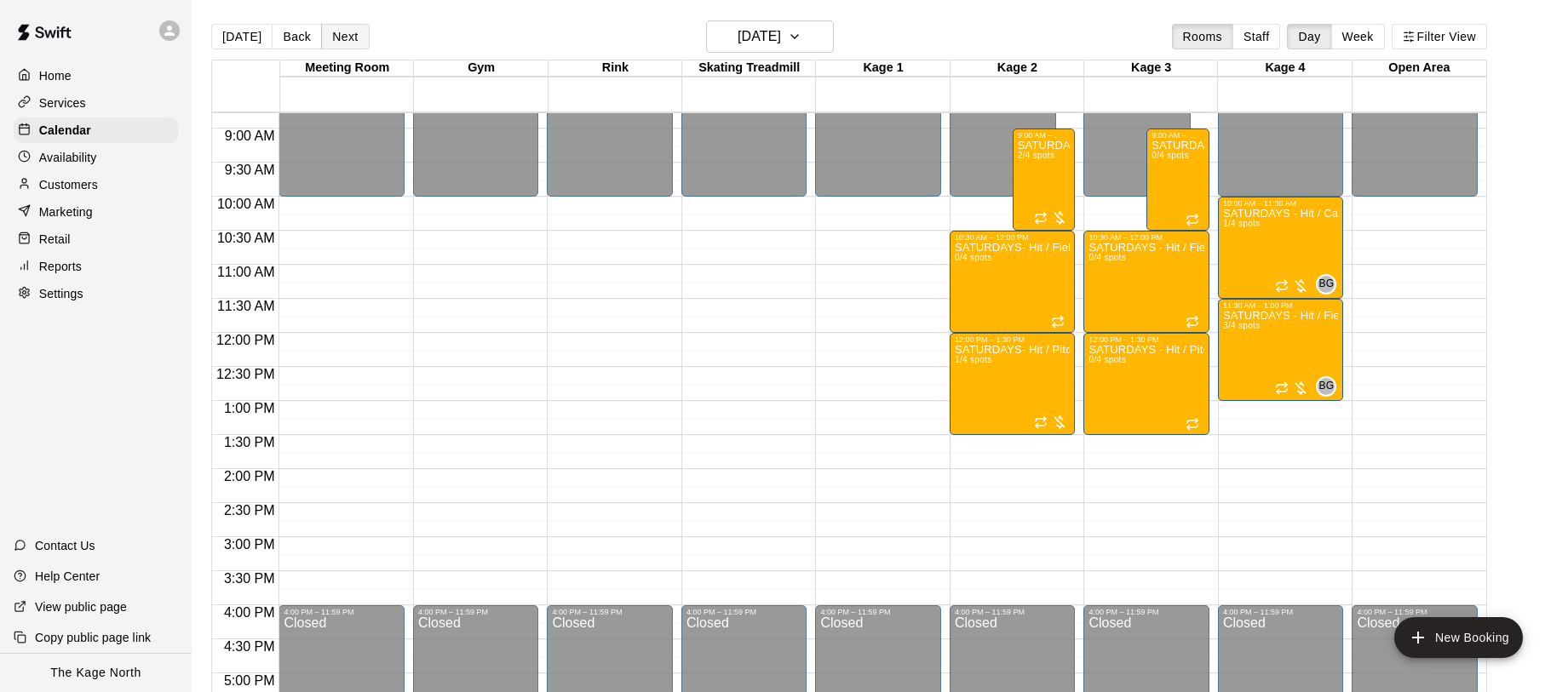
click at [349, 41] on button "Next" at bounding box center [345, 36] width 48 height 26
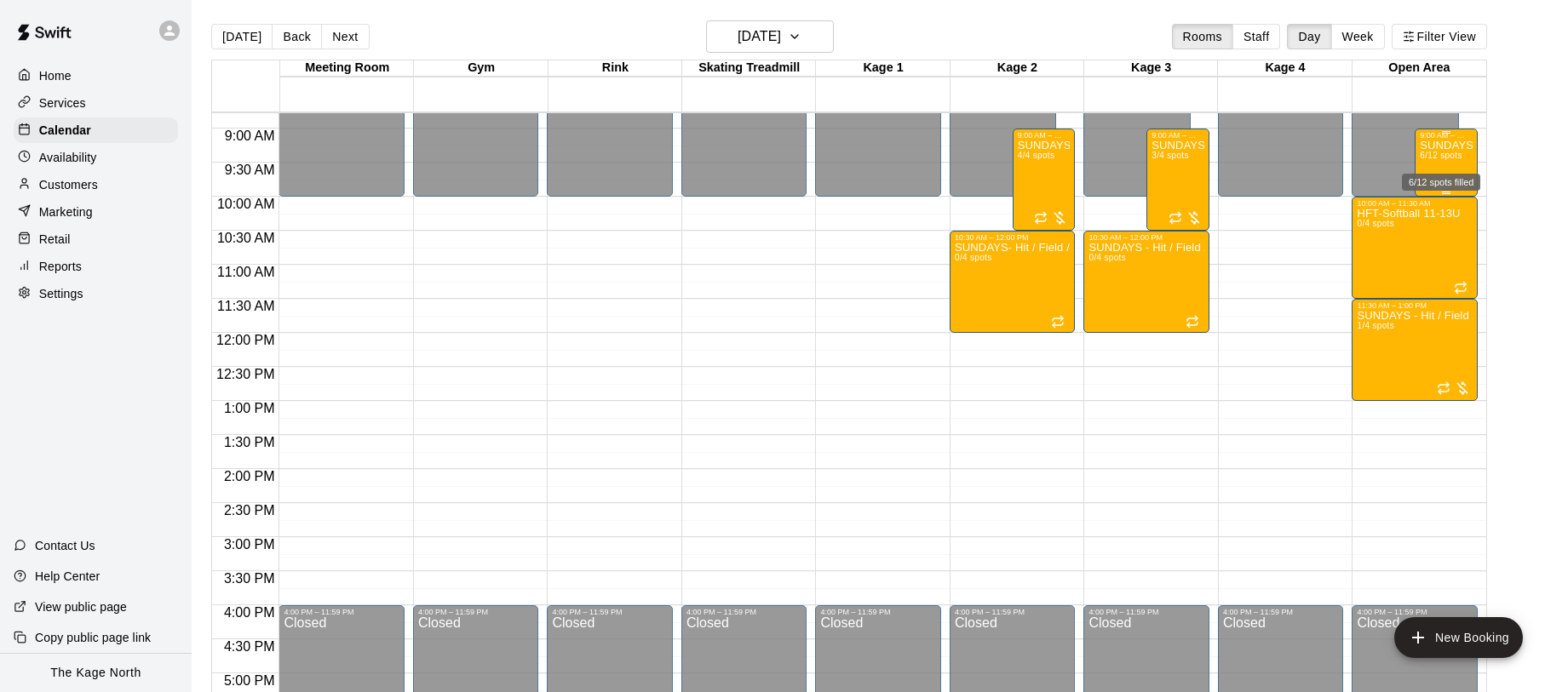
click at [1446, 160] on span "6/12 spots" at bounding box center [1440, 155] width 42 height 10
click at [1438, 203] on img "edit" at bounding box center [1438, 209] width 20 height 20
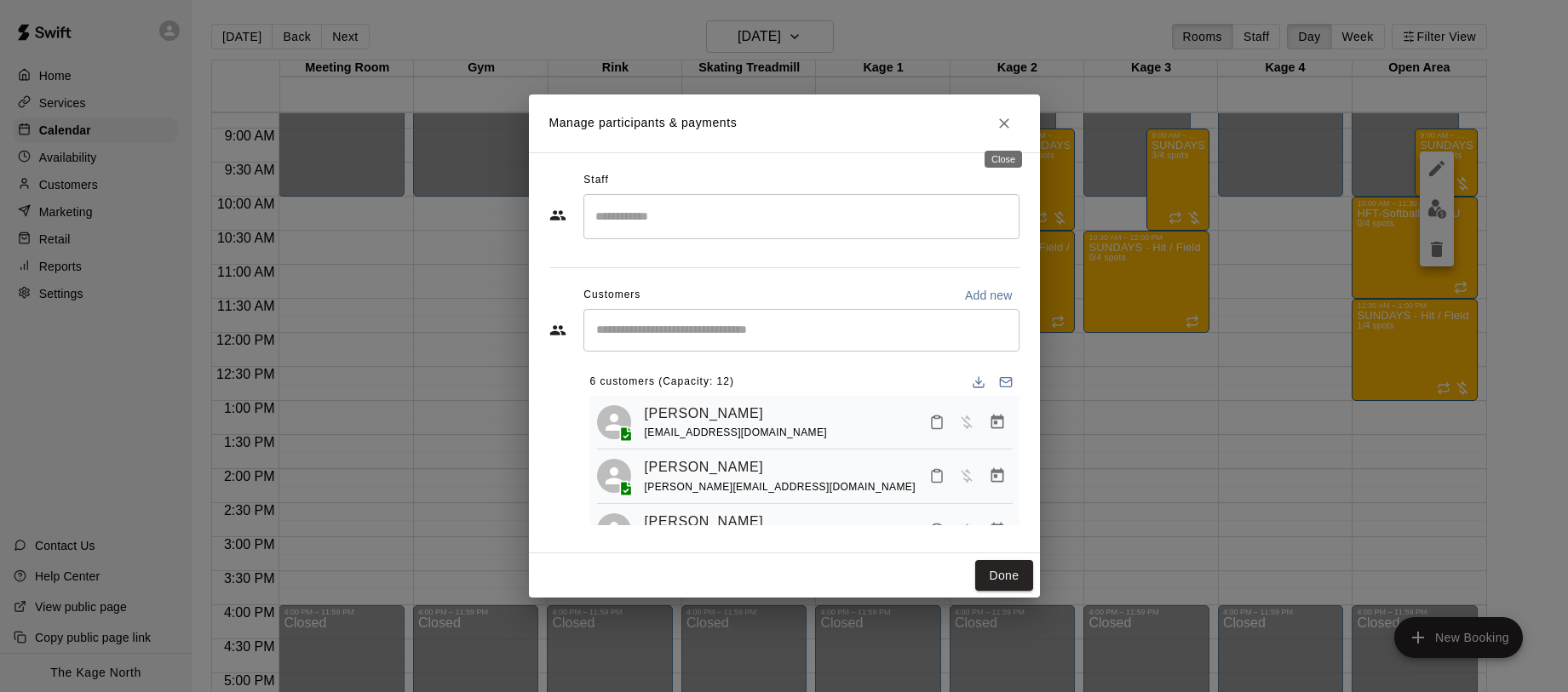
click at [1005, 125] on icon "Close" at bounding box center [1005, 123] width 11 height 11
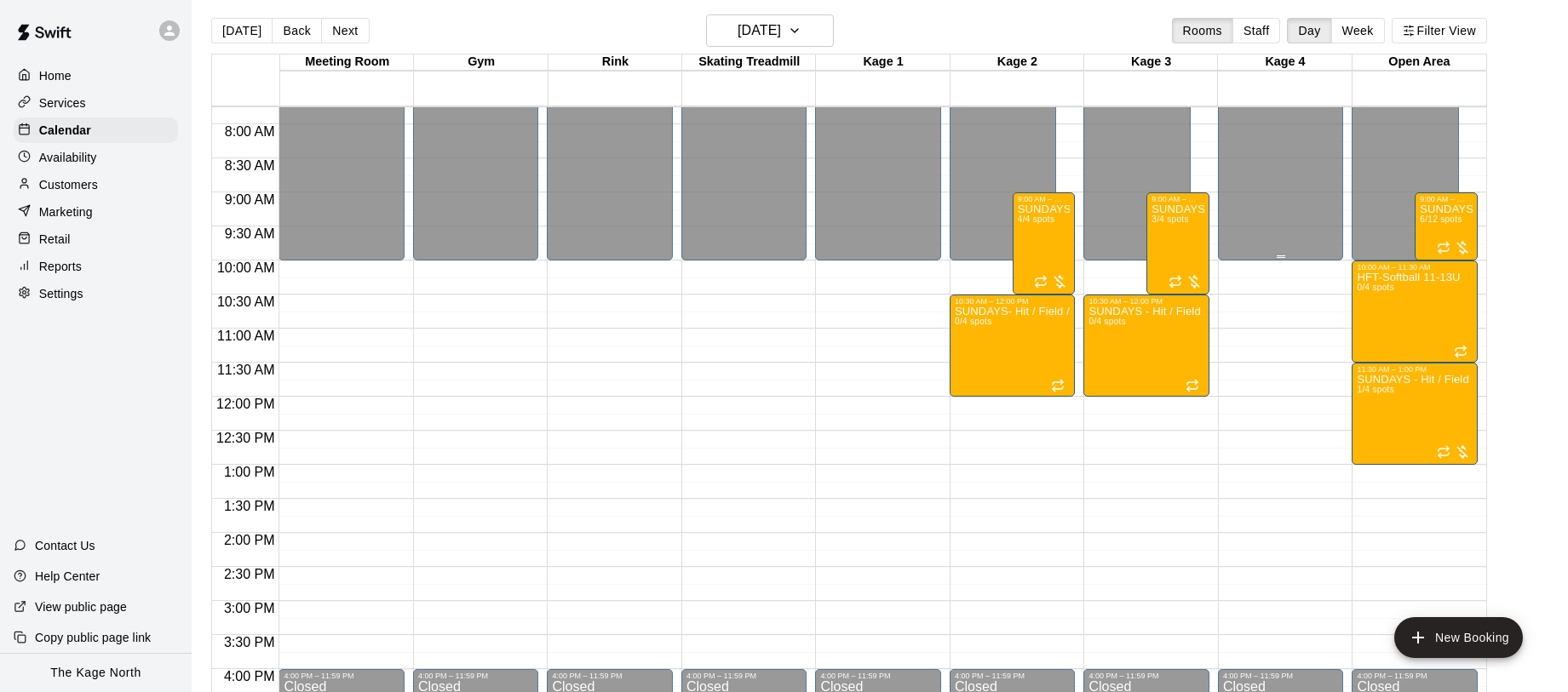
scroll to position [531, 0]
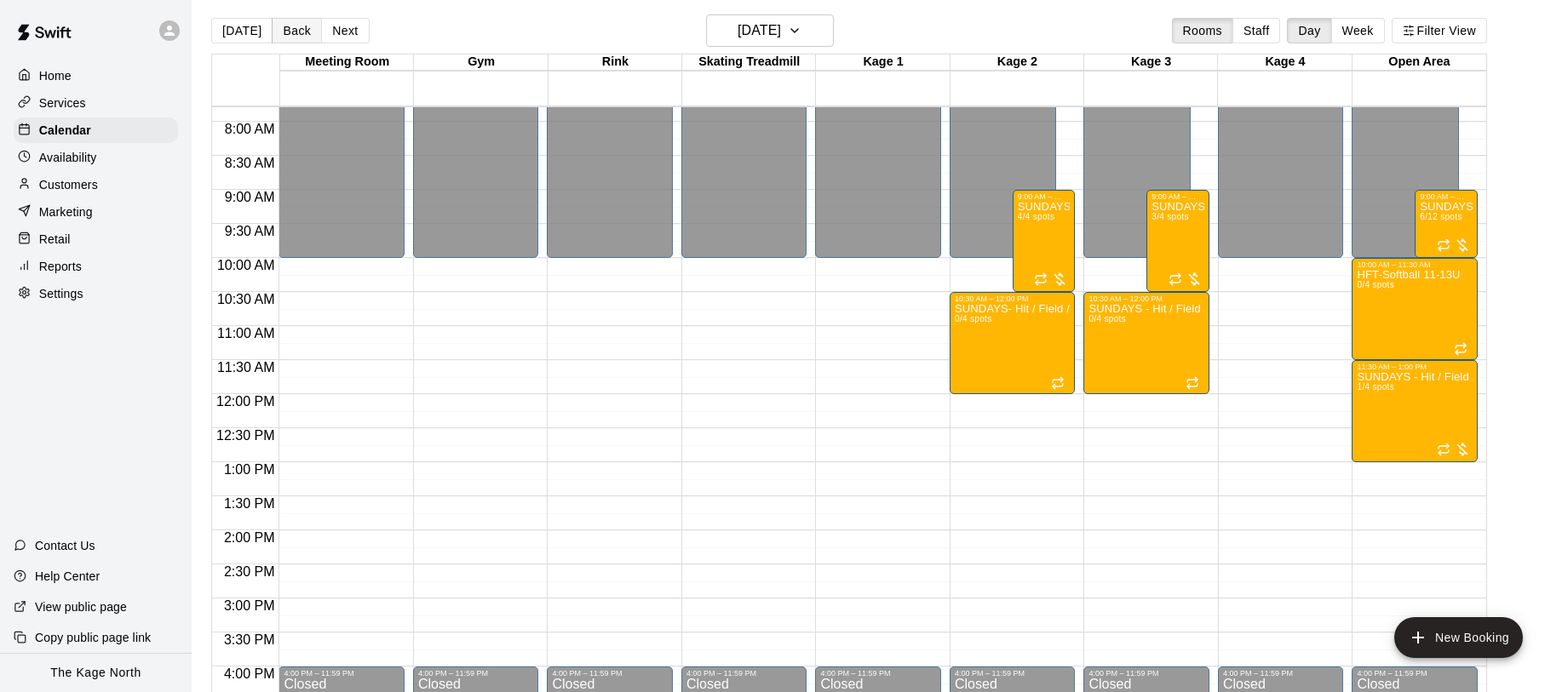
click at [301, 32] on button "Back" at bounding box center [296, 30] width 51 height 26
click at [300, 32] on div "[DATE] Back [DATE][DATE] Rooms Staff Day Week Filter View Meeting Room 14 Sun G…" at bounding box center [849, 360] width 1276 height 692
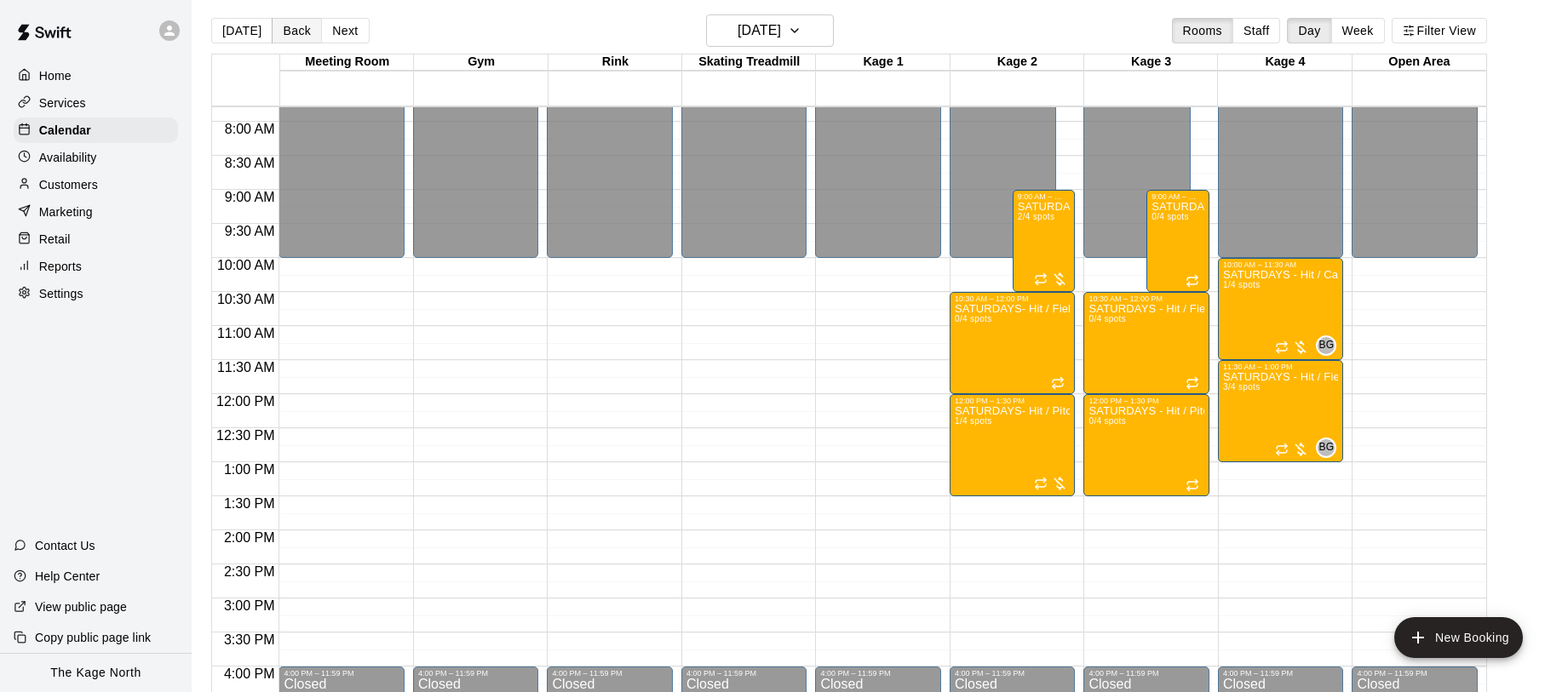
click at [297, 32] on button "Back" at bounding box center [296, 30] width 51 height 26
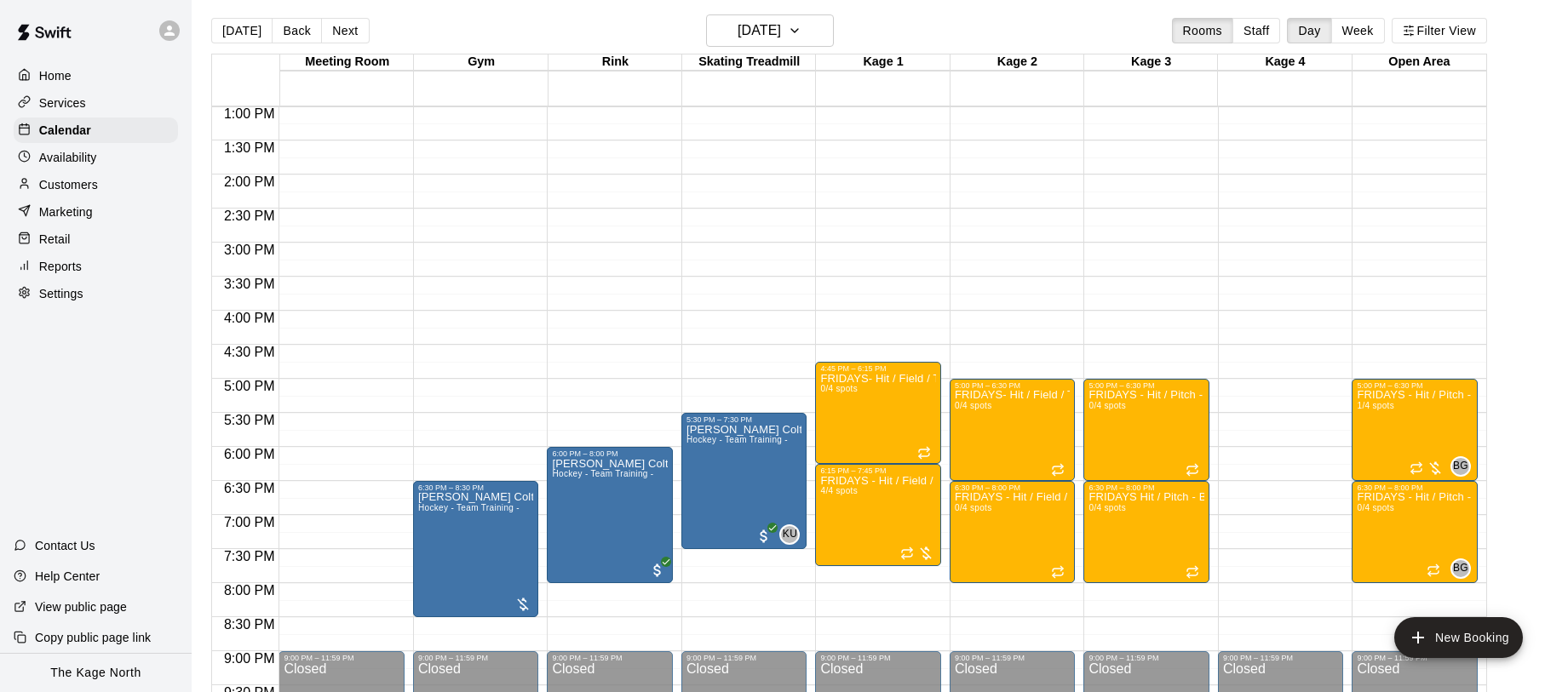
scroll to position [906, 0]
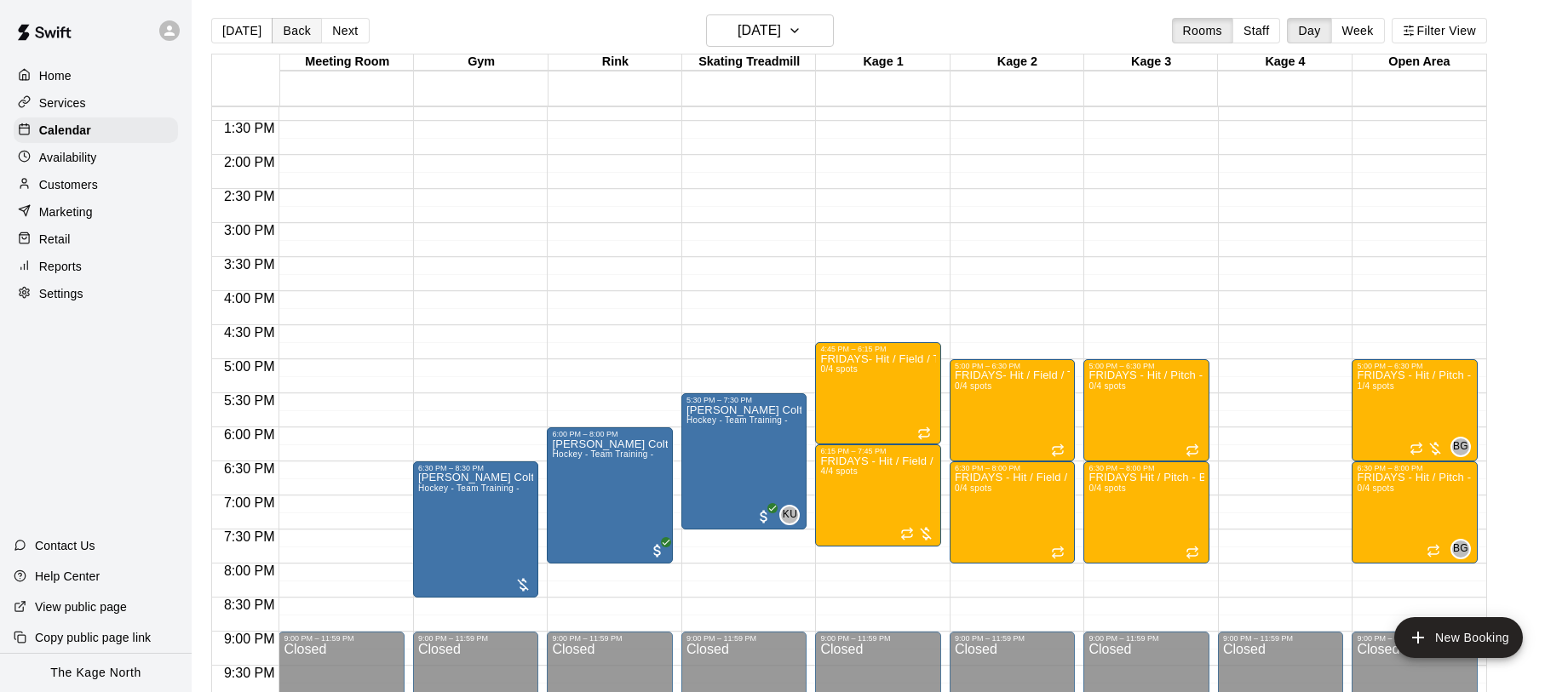
click at [290, 32] on button "Back" at bounding box center [296, 30] width 51 height 26
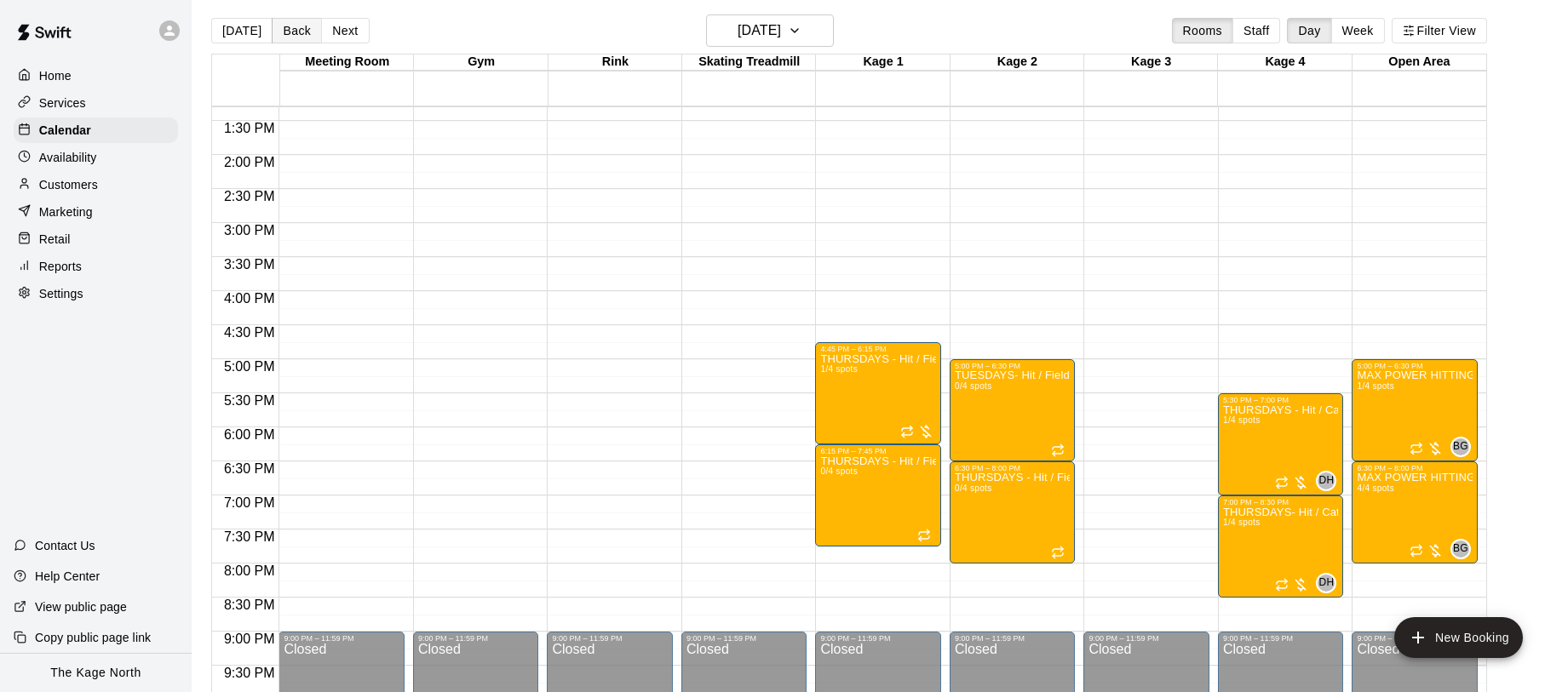
click at [290, 32] on button "Back" at bounding box center [296, 30] width 51 height 26
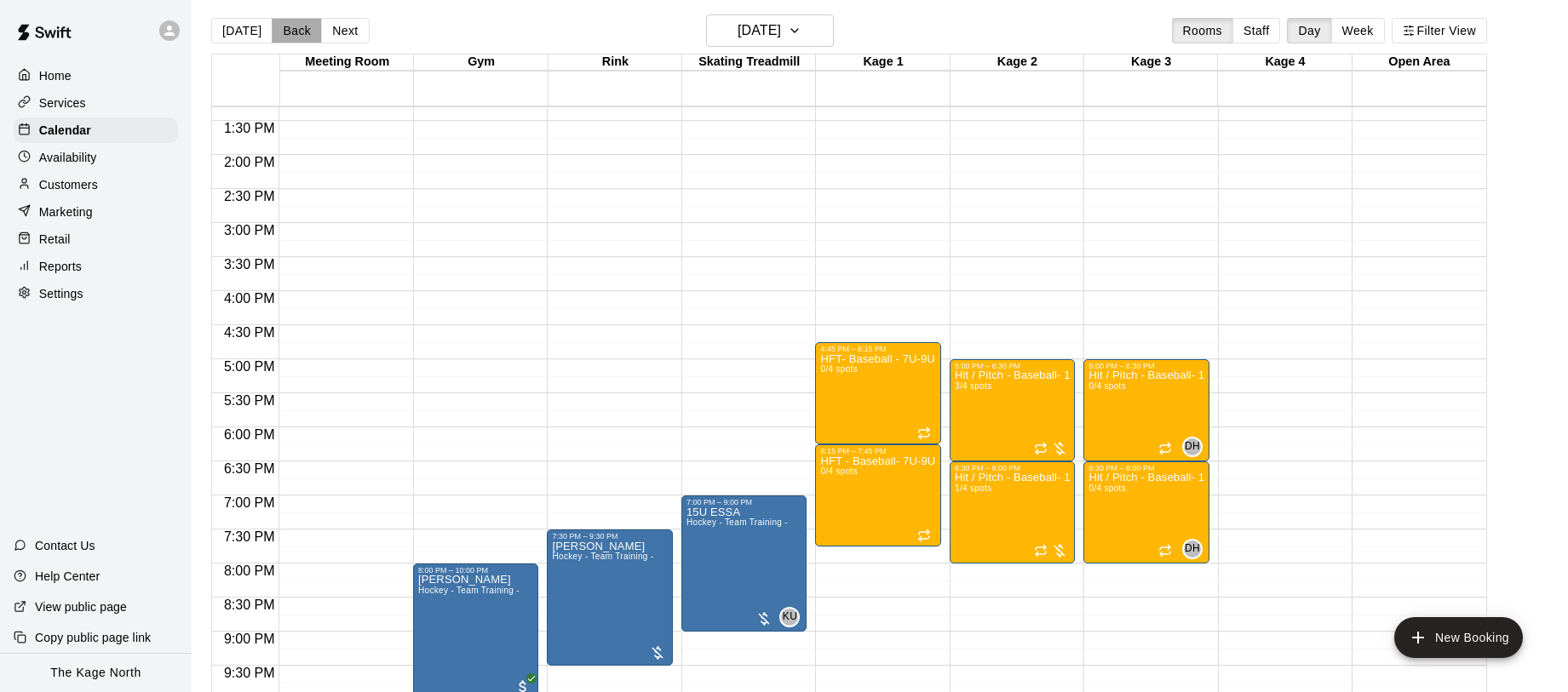
click at [290, 32] on button "Back" at bounding box center [296, 30] width 51 height 26
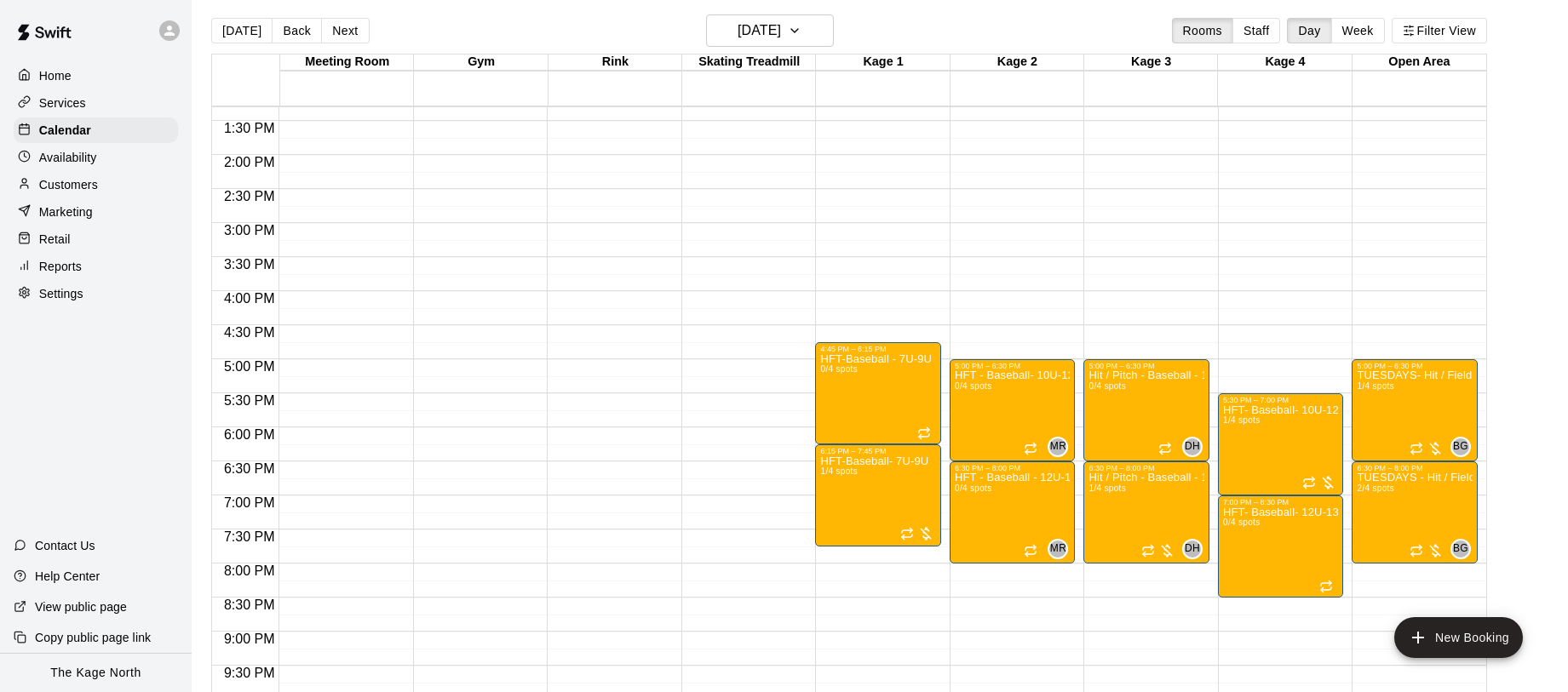
click at [240, 35] on button "[DATE]" at bounding box center [241, 30] width 61 height 26
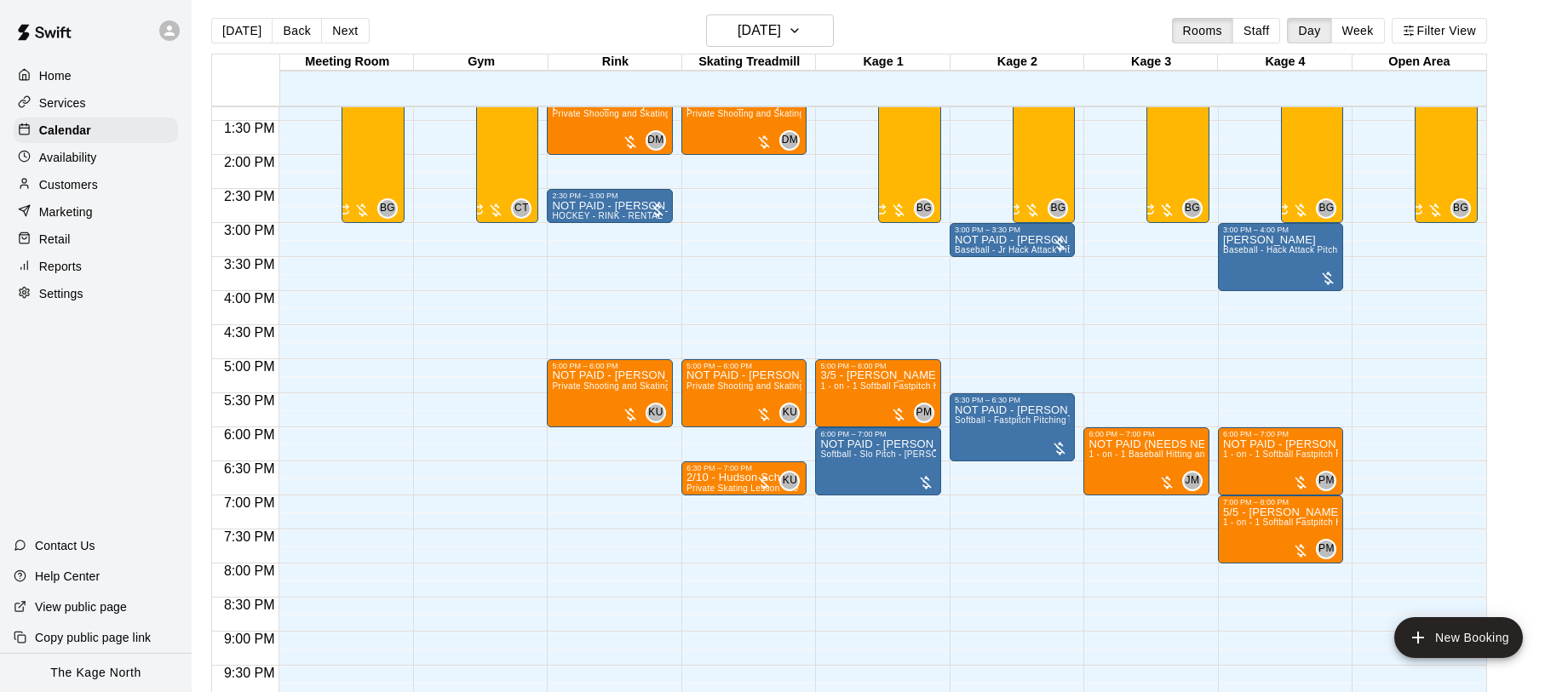
scroll to position [912, 0]
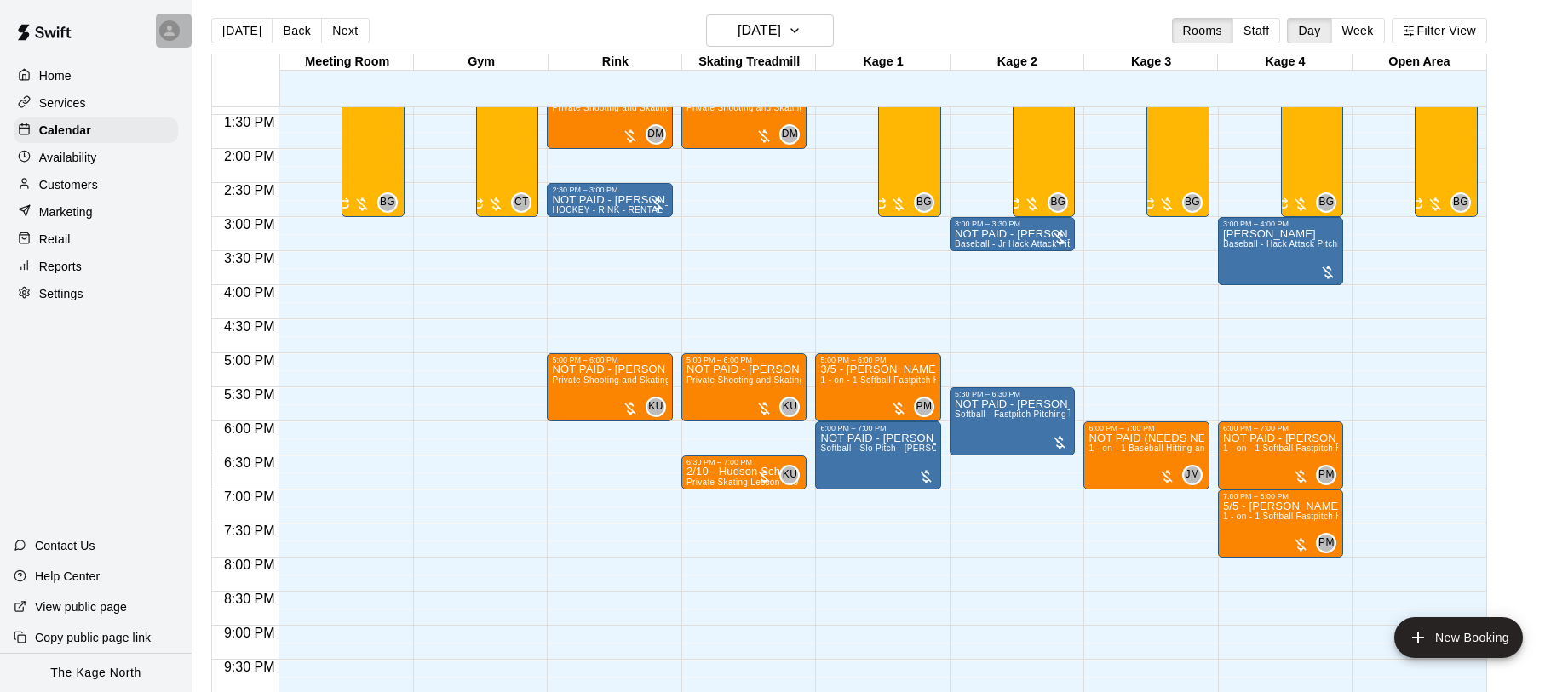
click at [180, 32] on div at bounding box center [174, 30] width 35 height 34
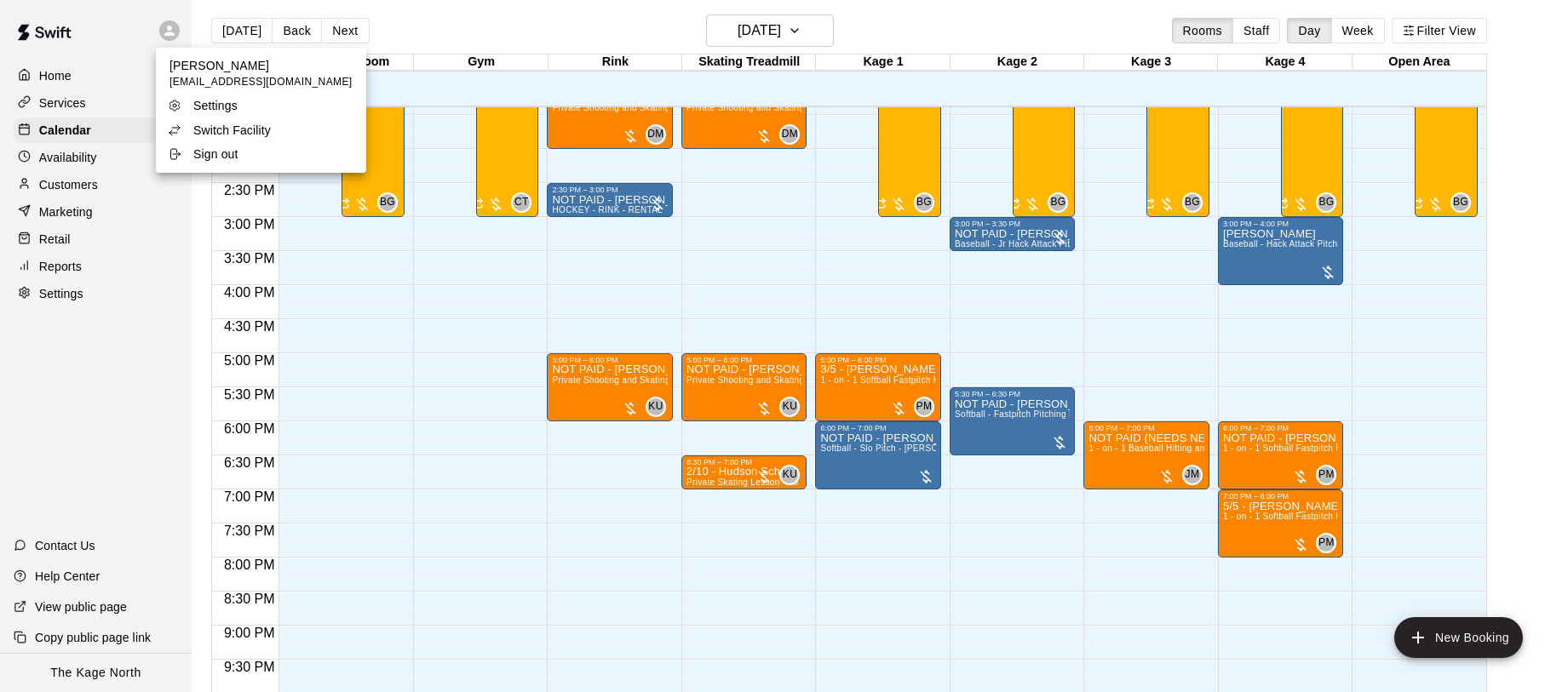
click at [275, 124] on div "Switch Facility" at bounding box center [223, 130] width 111 height 17
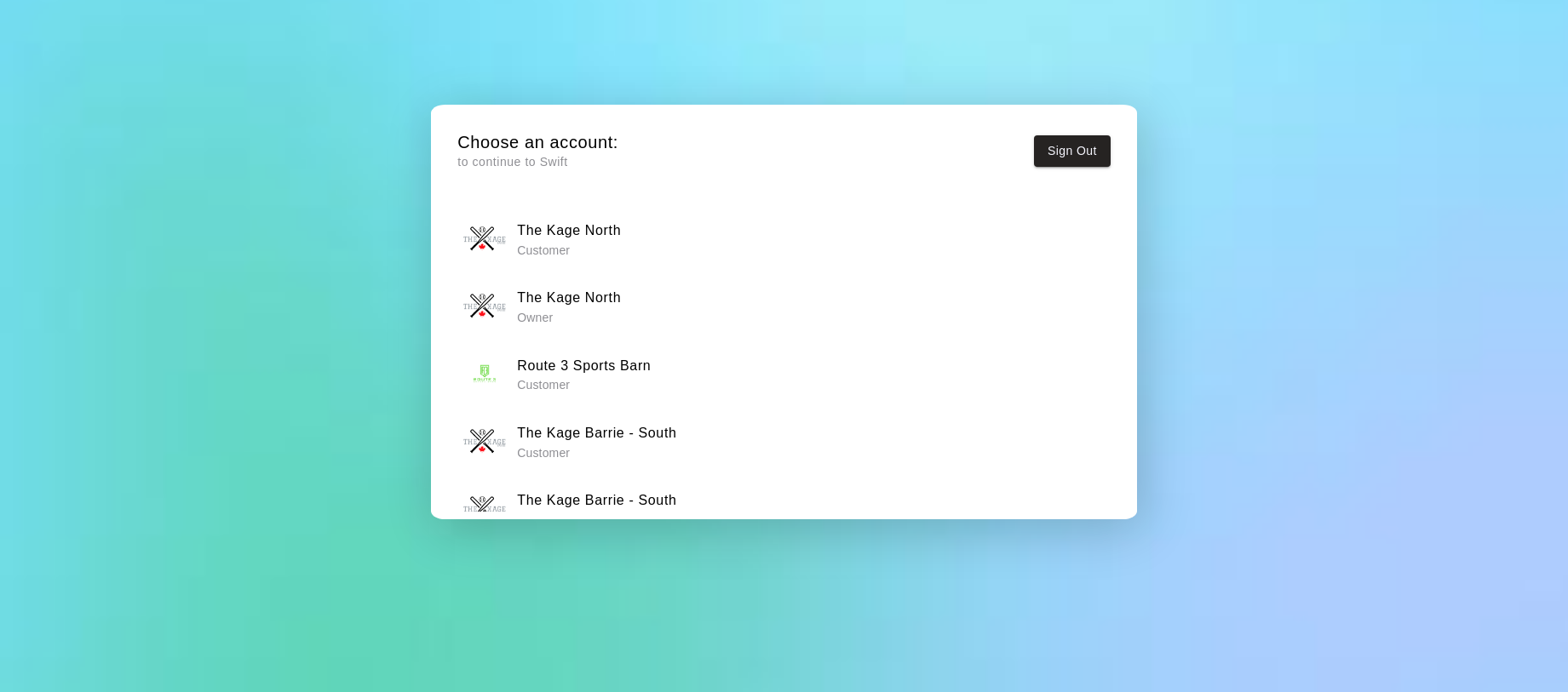
click at [651, 497] on h6 "The Kage Barrie - South" at bounding box center [596, 500] width 159 height 22
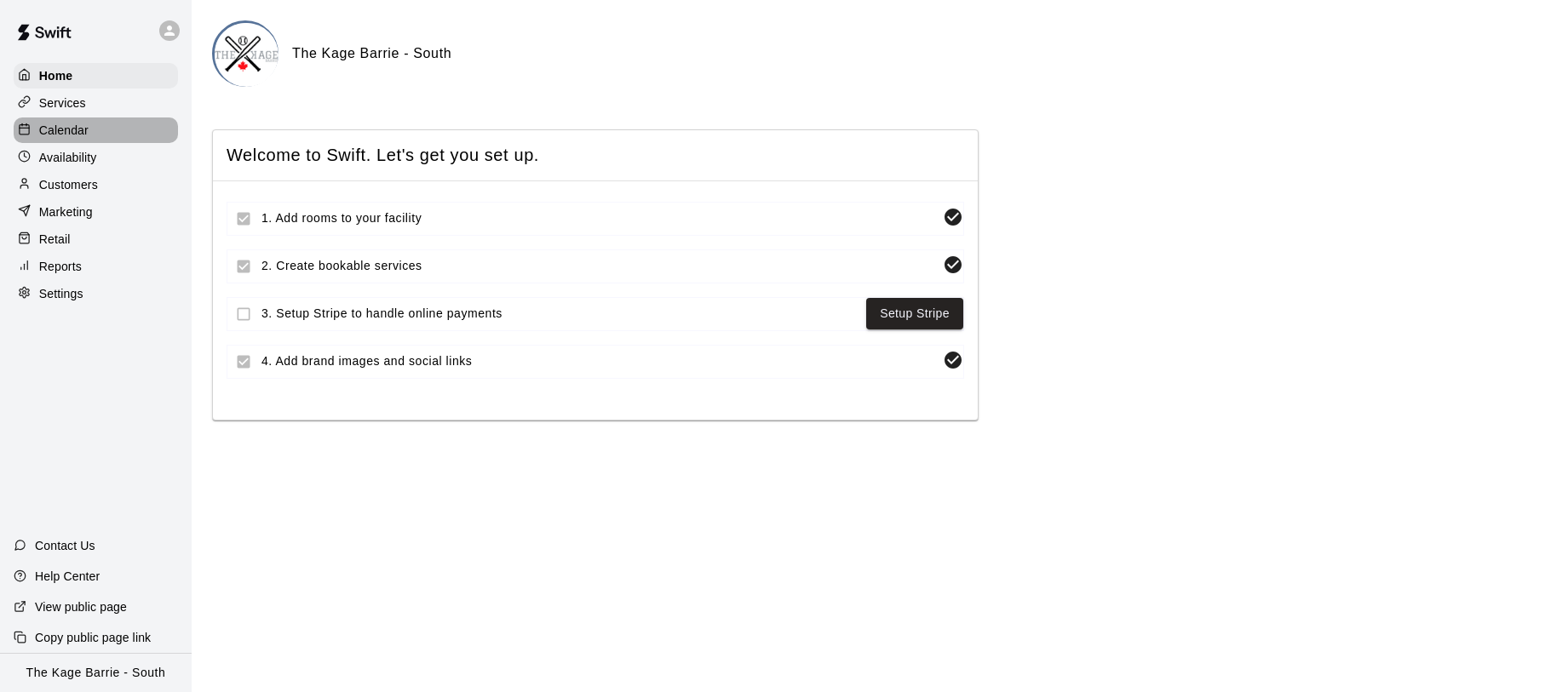
click at [98, 122] on div "Calendar" at bounding box center [95, 130] width 164 height 26
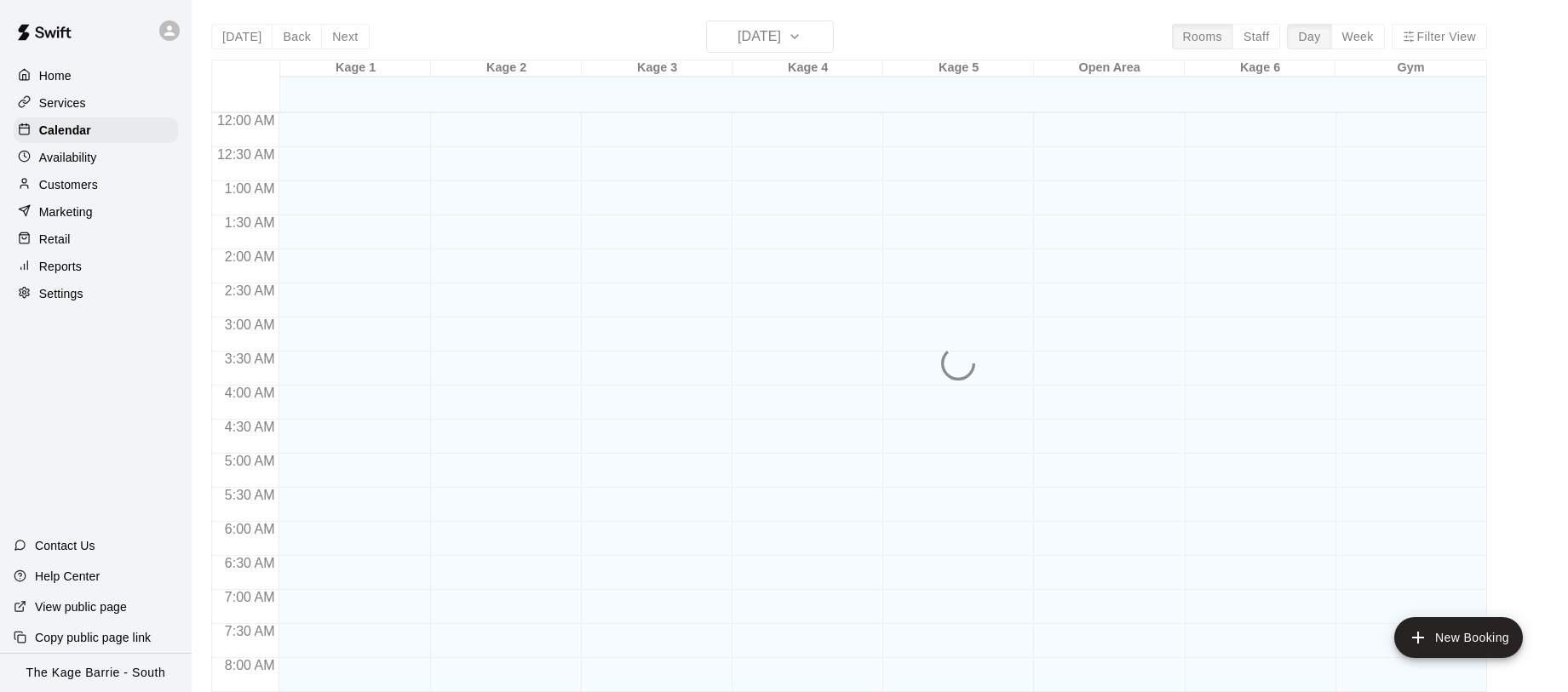
scroll to position [827, 0]
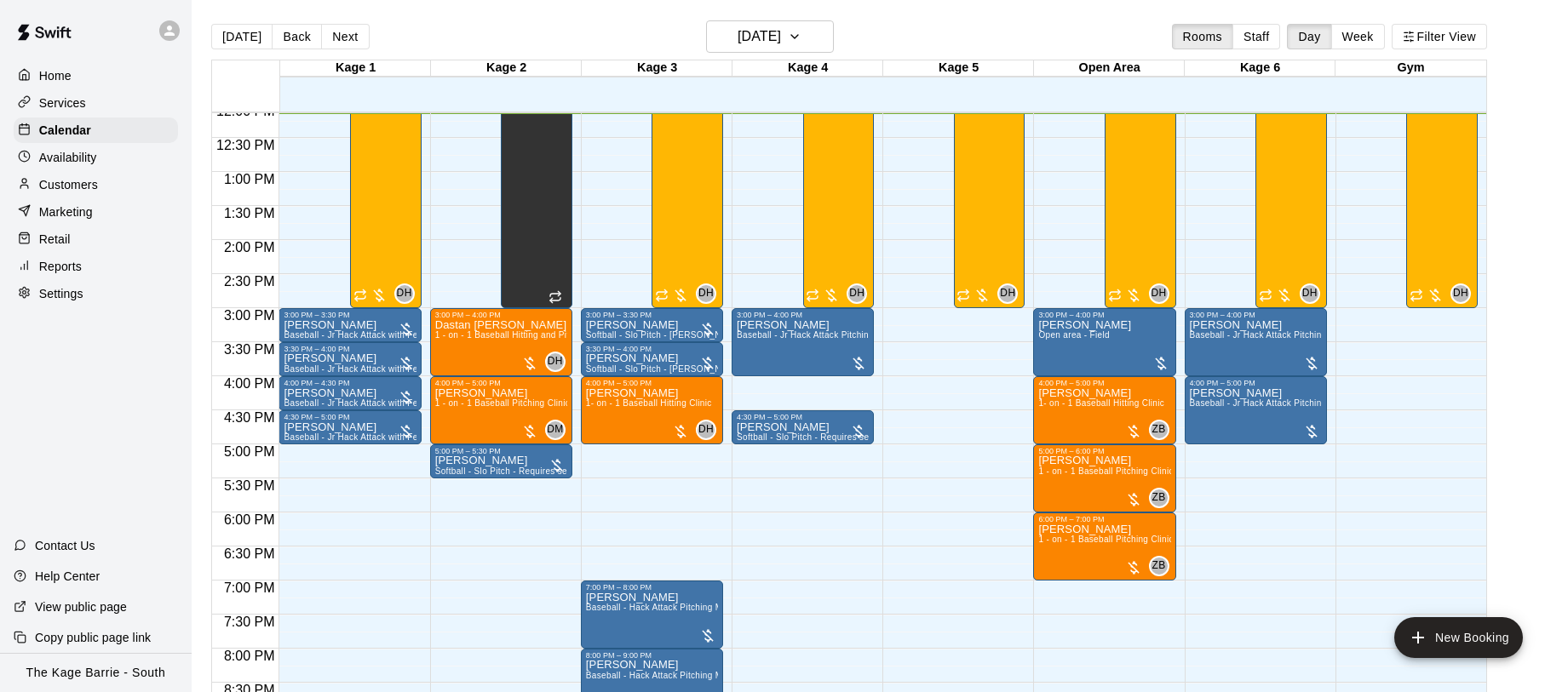
click at [347, 36] on button "Next" at bounding box center [345, 36] width 48 height 26
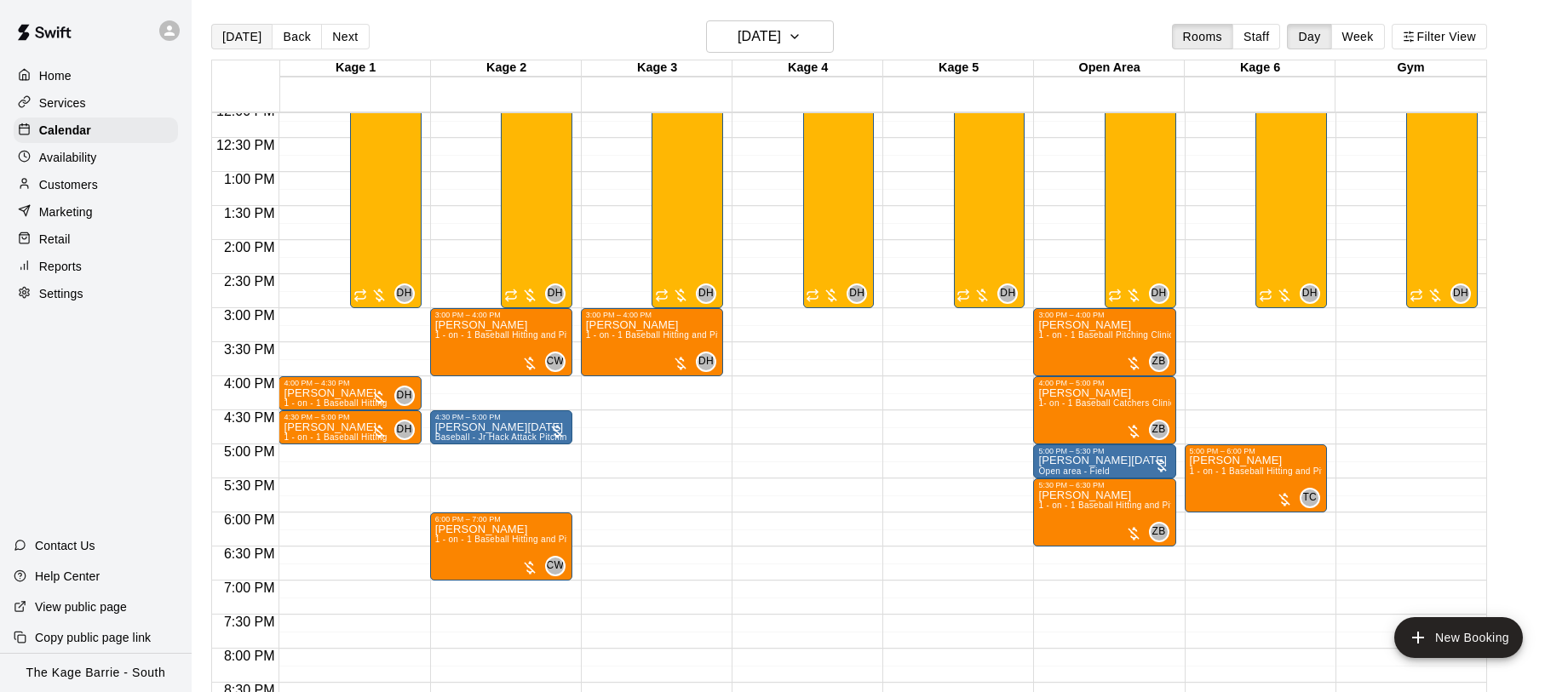
click at [237, 44] on button "[DATE]" at bounding box center [241, 36] width 61 height 26
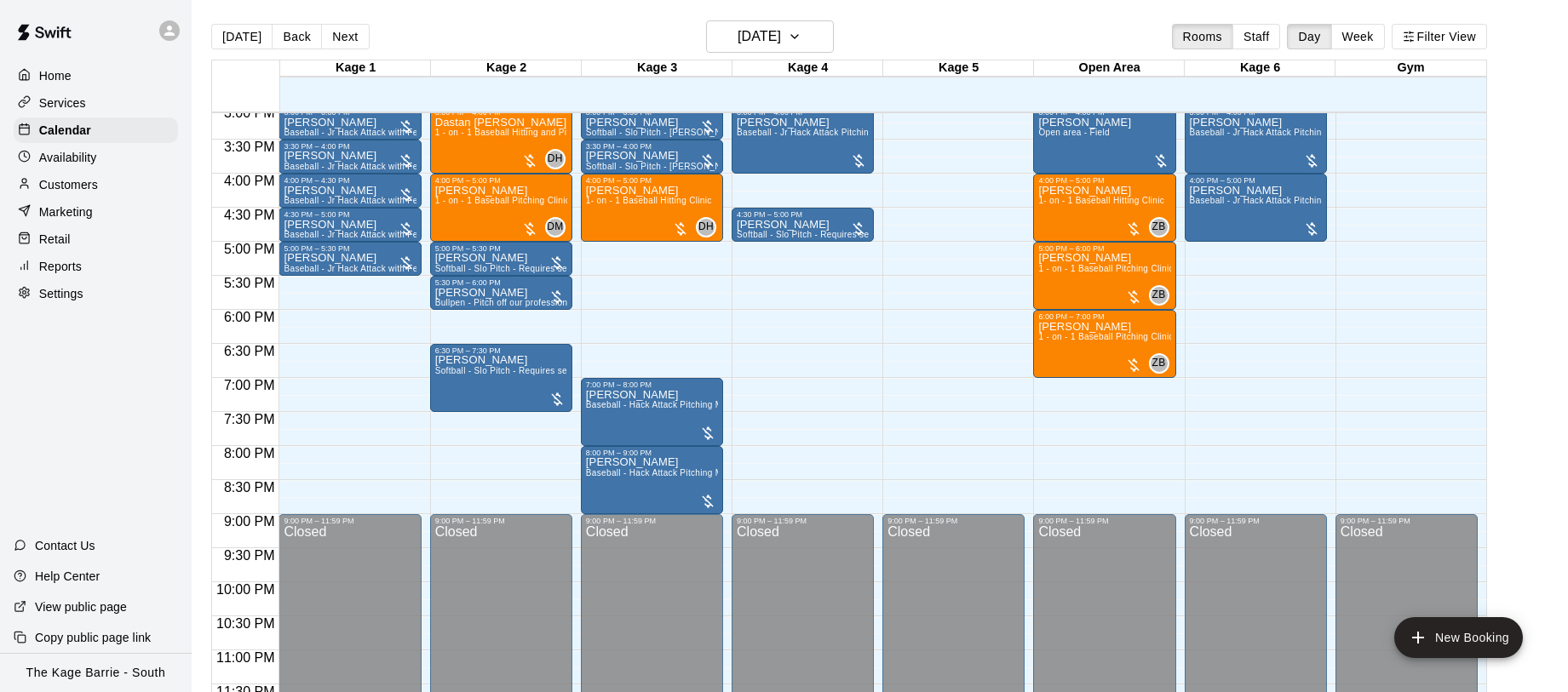
scroll to position [1036, 0]
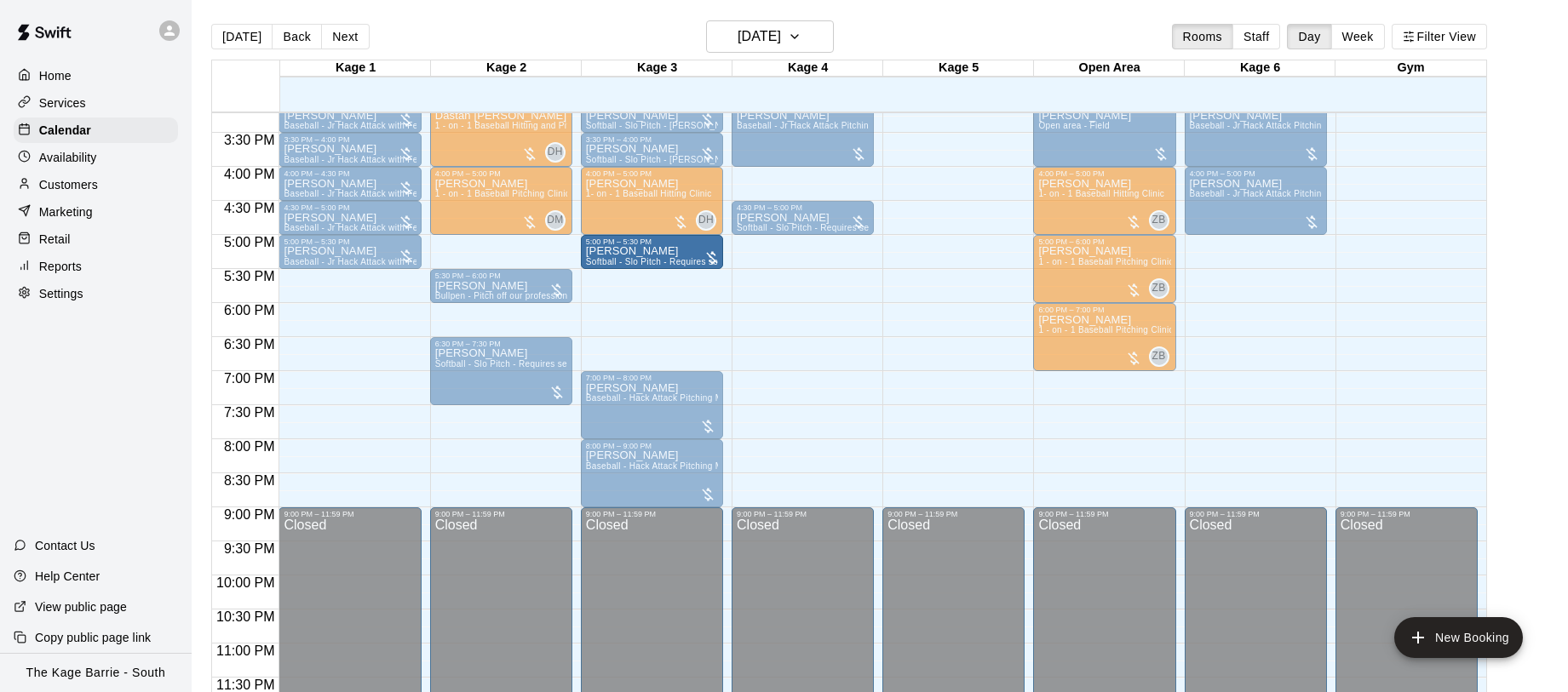
drag, startPoint x: 513, startPoint y: 256, endPoint x: 638, endPoint y: 257, distance: 125.0
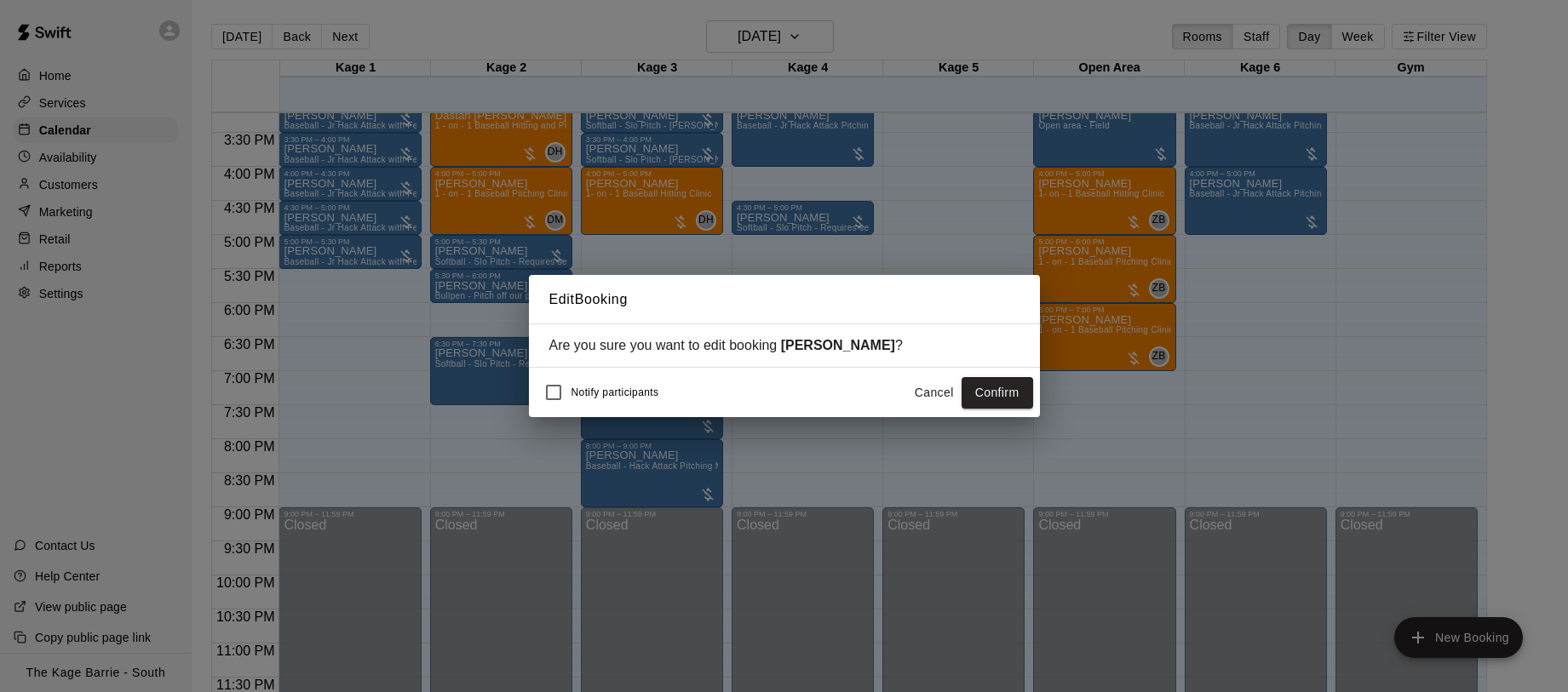
click at [1002, 398] on button "Confirm" at bounding box center [997, 393] width 72 height 32
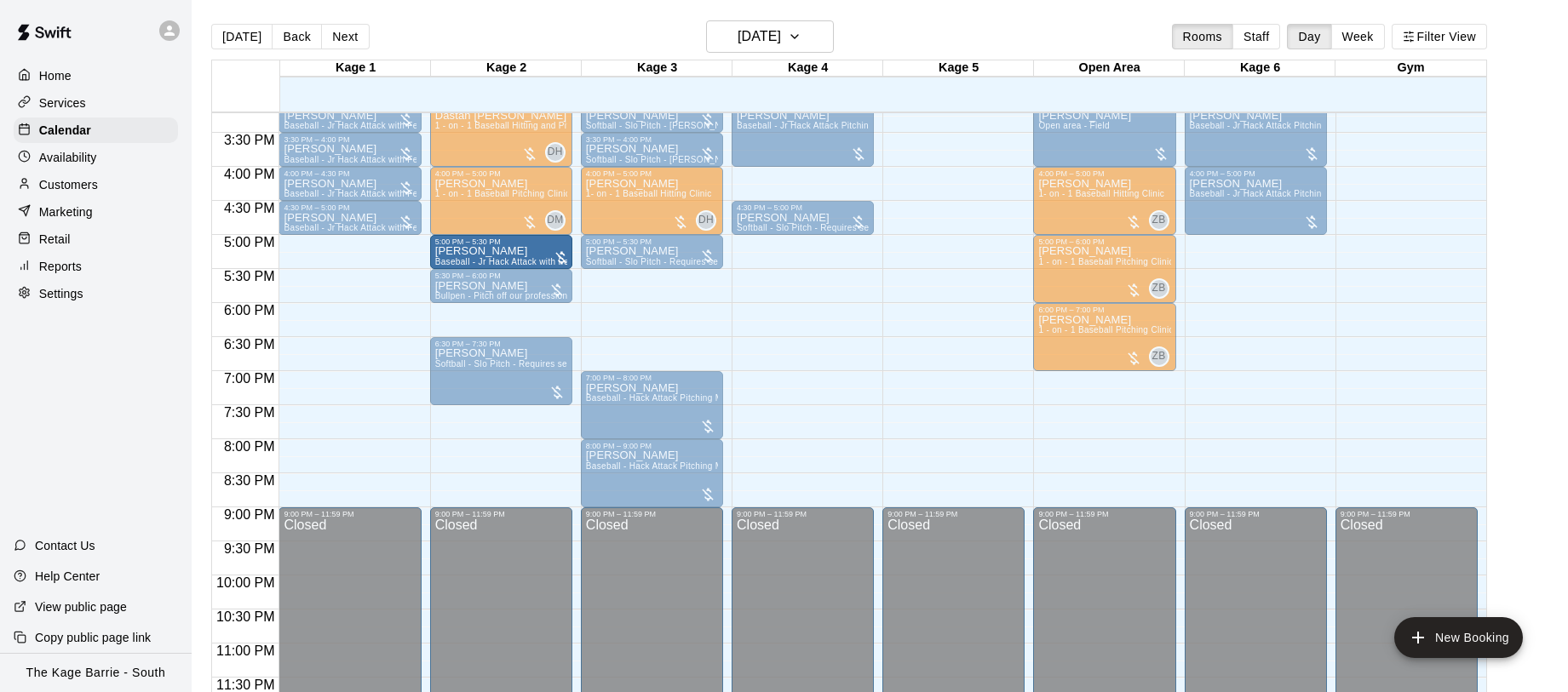
drag, startPoint x: 362, startPoint y: 255, endPoint x: 481, endPoint y: 259, distance: 119.1
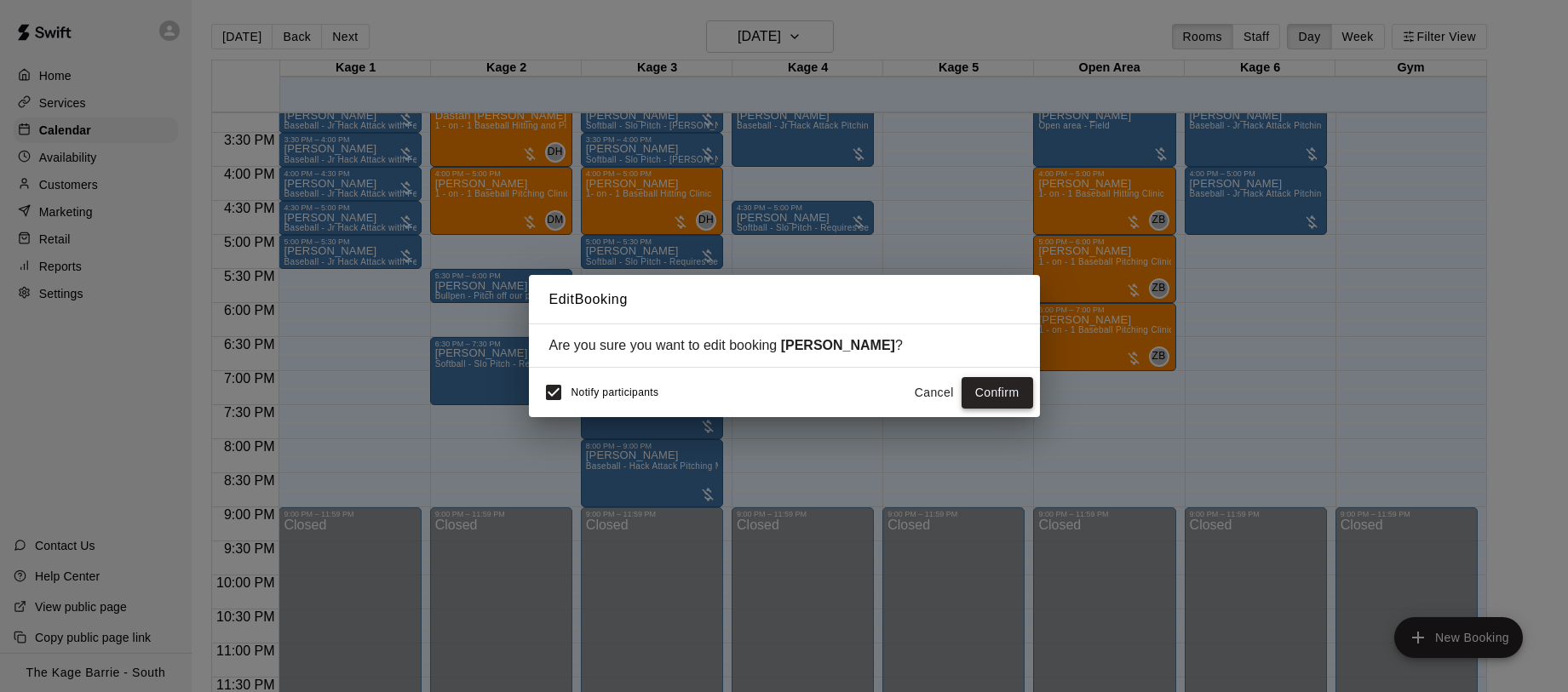
click at [994, 391] on button "Confirm" at bounding box center [997, 393] width 72 height 32
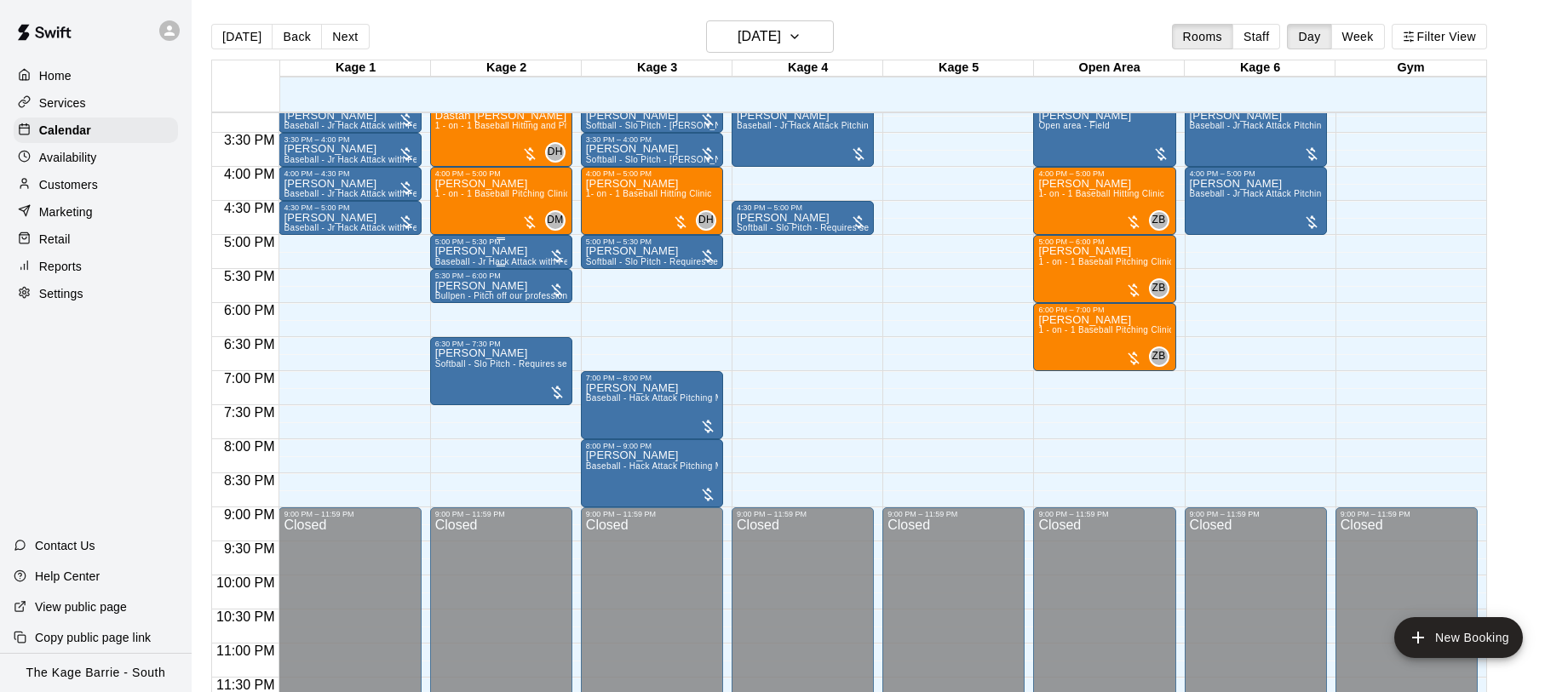
click at [483, 251] on p "[PERSON_NAME]" at bounding box center [500, 251] width 132 height 0
click at [461, 258] on button "edit" at bounding box center [452, 270] width 34 height 34
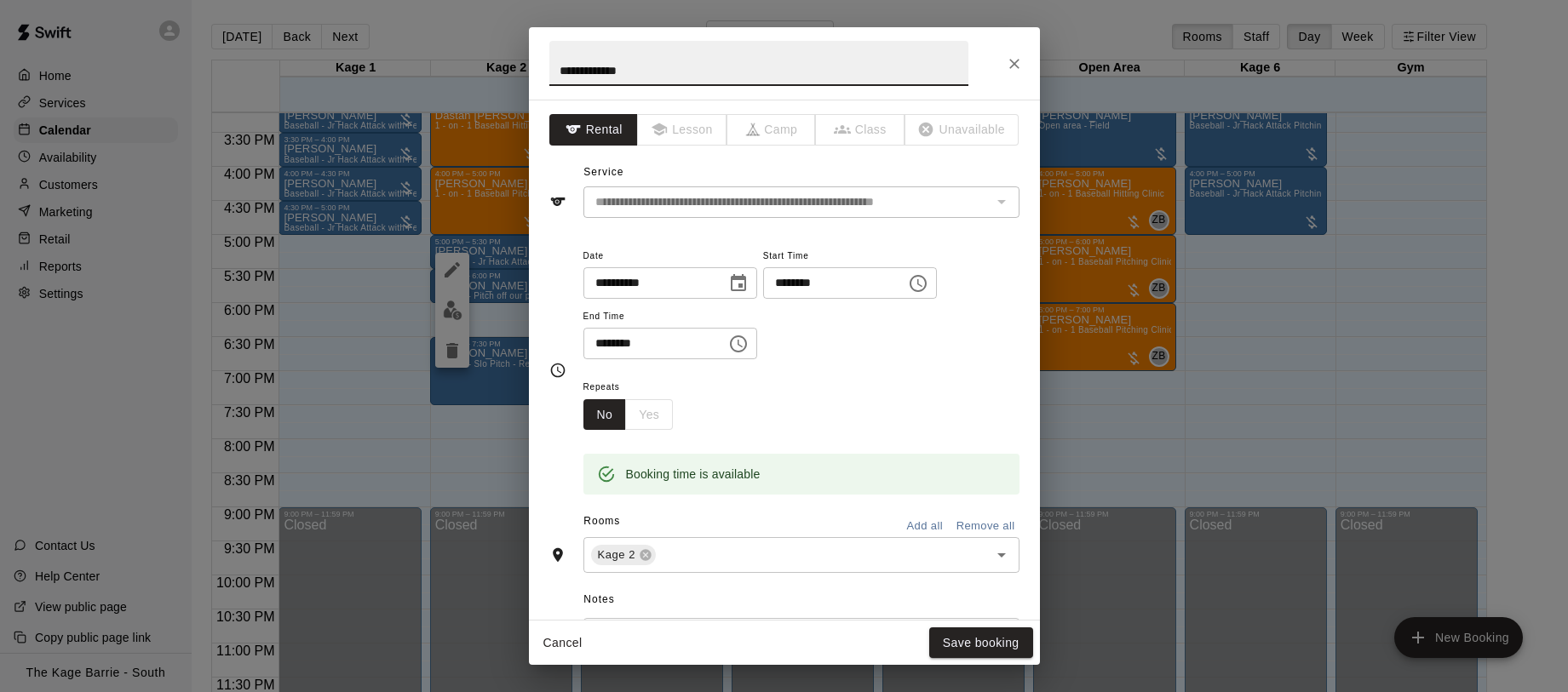
drag, startPoint x: 648, startPoint y: 67, endPoint x: 480, endPoint y: 61, distance: 168.1
click at [481, 61] on div "**********" at bounding box center [784, 346] width 1568 height 692
type input "**********"
click at [990, 661] on div "Cancel Save booking" at bounding box center [784, 643] width 511 height 45
click at [991, 641] on button "Save booking" at bounding box center [981, 643] width 104 height 32
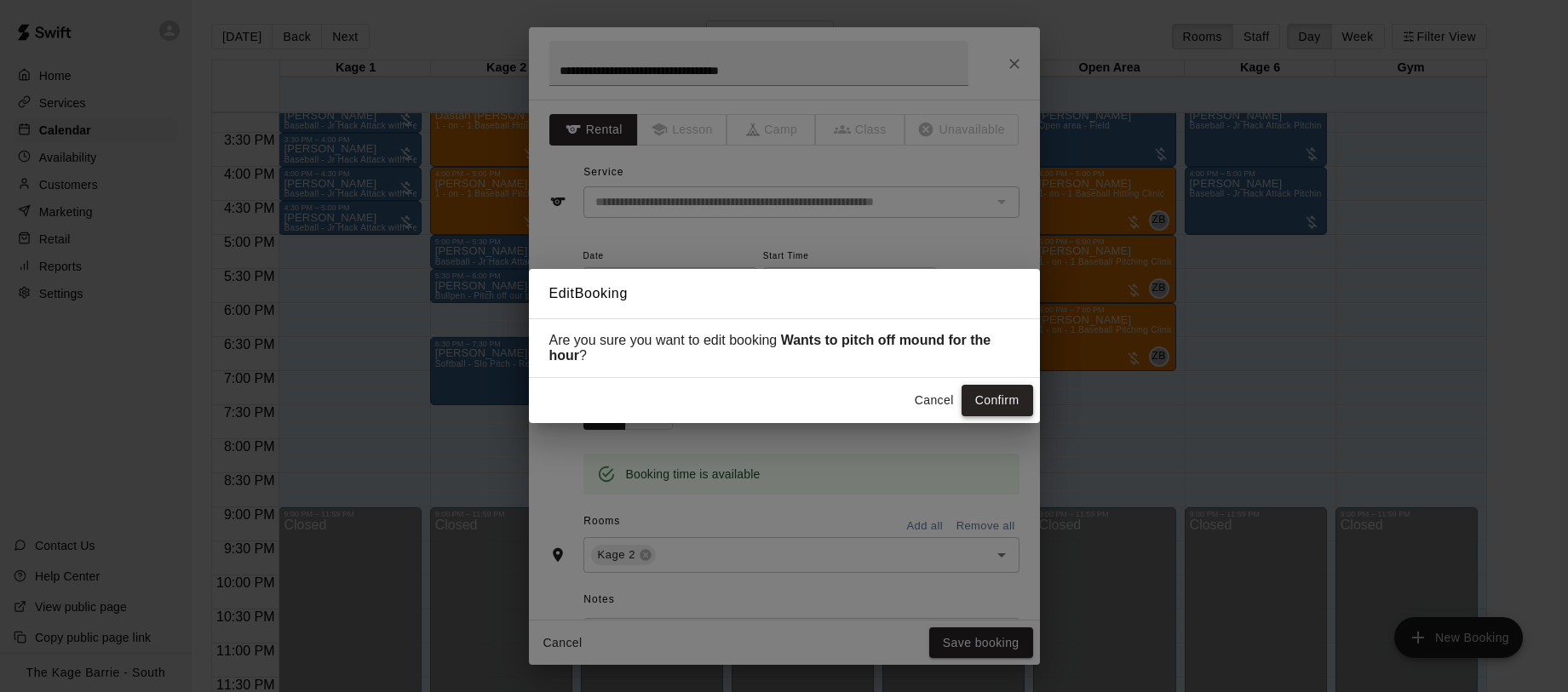
click at [1005, 403] on button "Confirm" at bounding box center [997, 401] width 72 height 32
